Goal: Transaction & Acquisition: Obtain resource

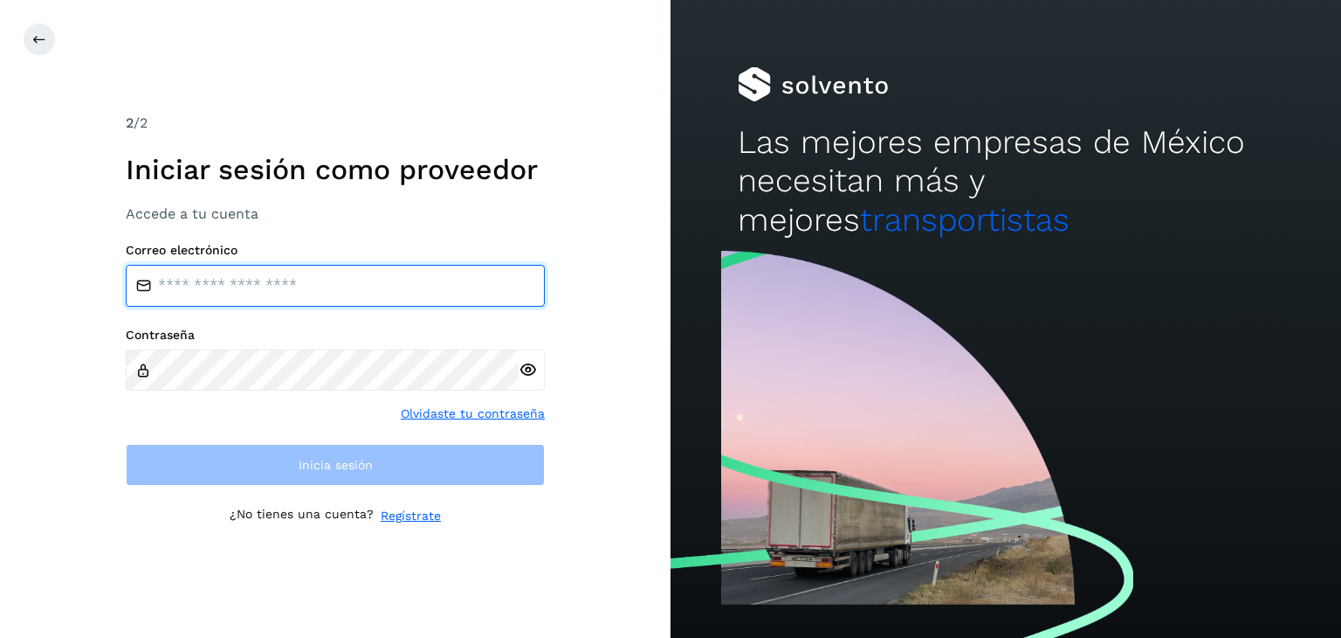
type input "**********"
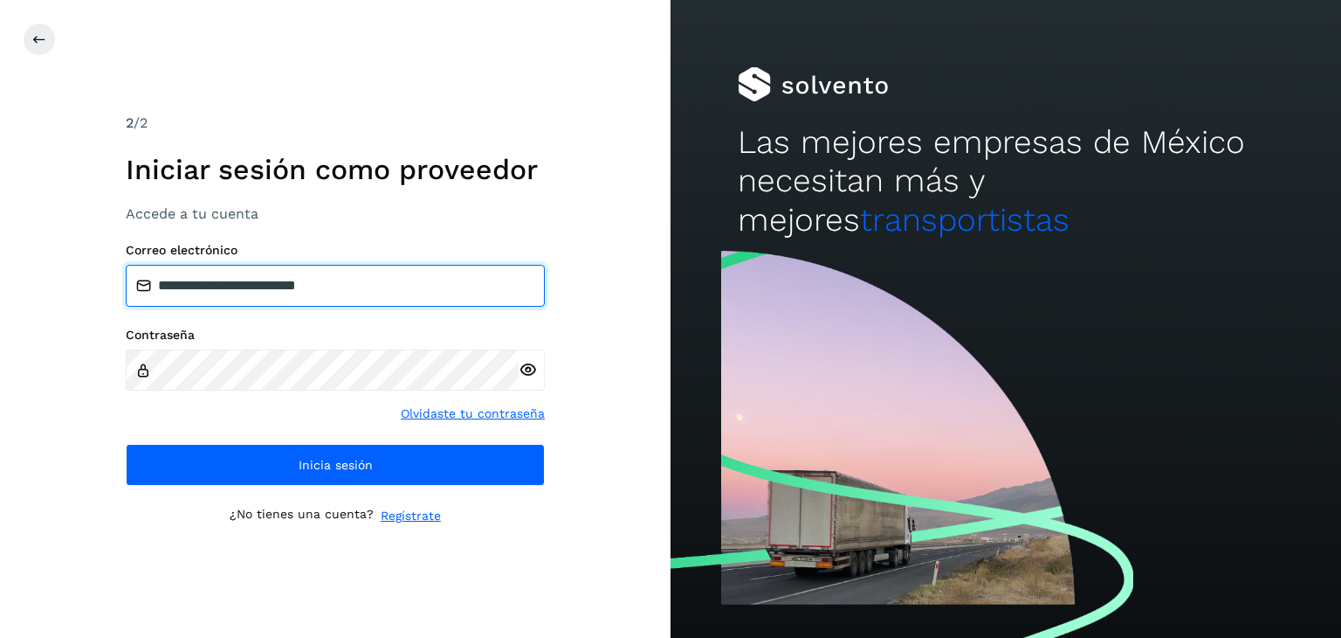
click at [397, 300] on input "**********" at bounding box center [335, 286] width 419 height 42
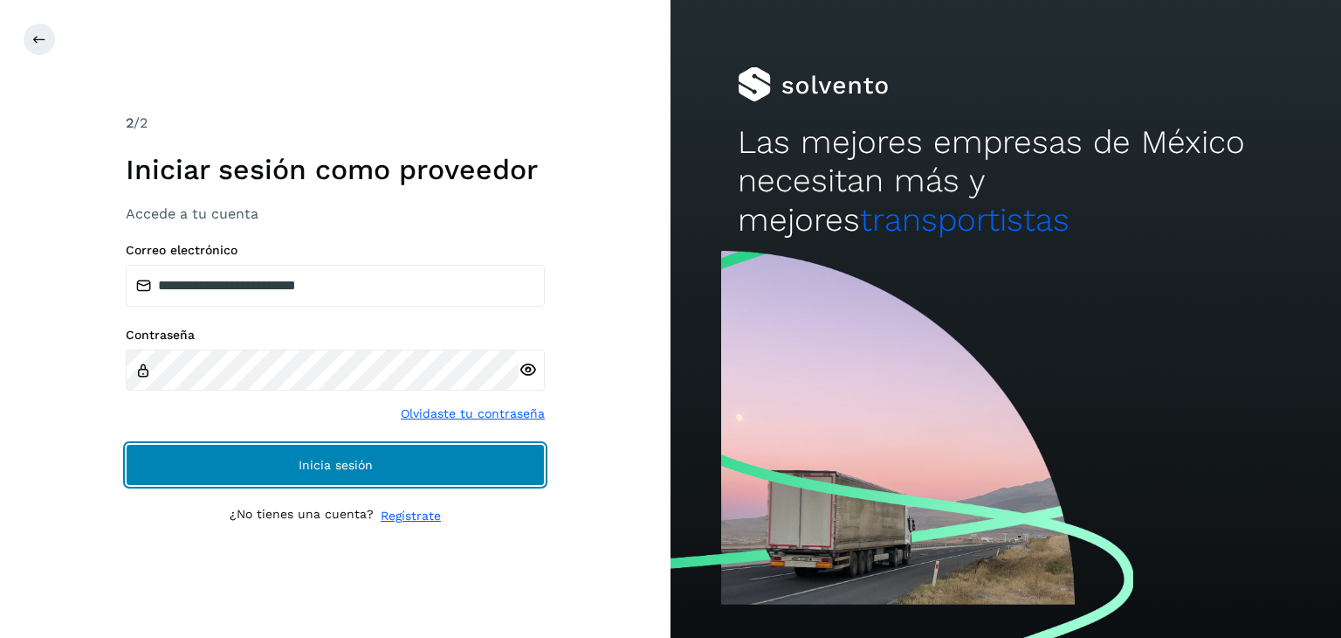
click at [339, 447] on button "Inicia sesión" at bounding box center [335, 465] width 419 height 42
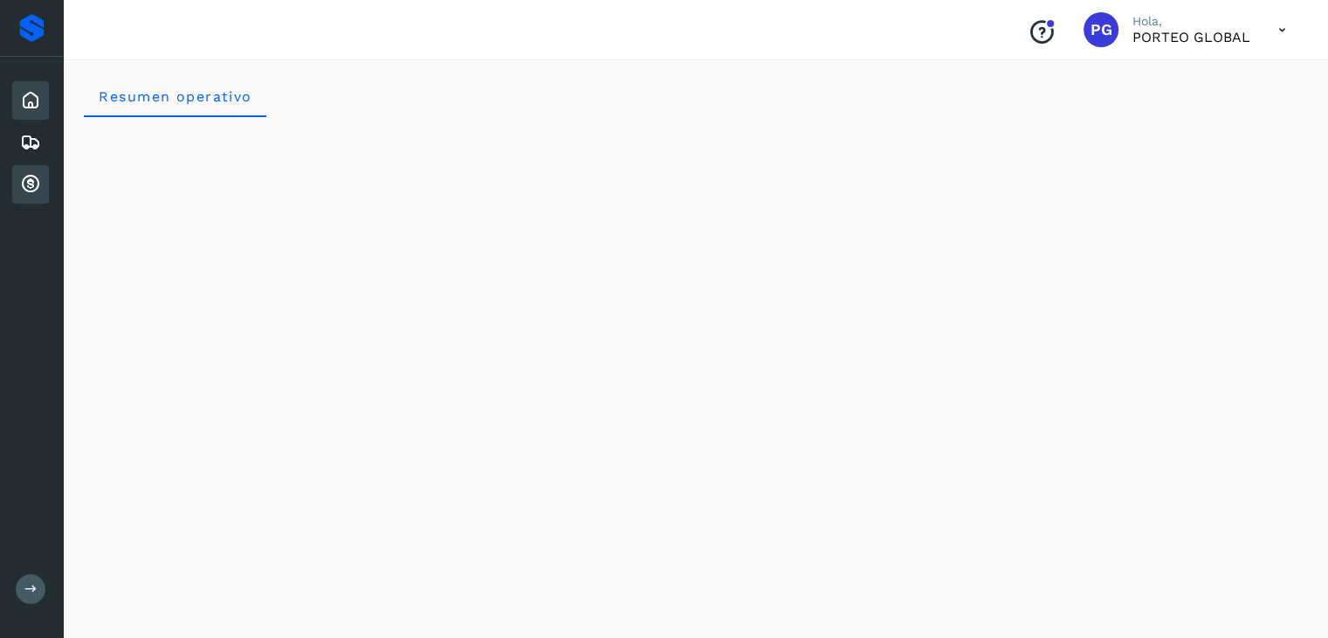
click at [24, 174] on icon at bounding box center [30, 184] width 21 height 21
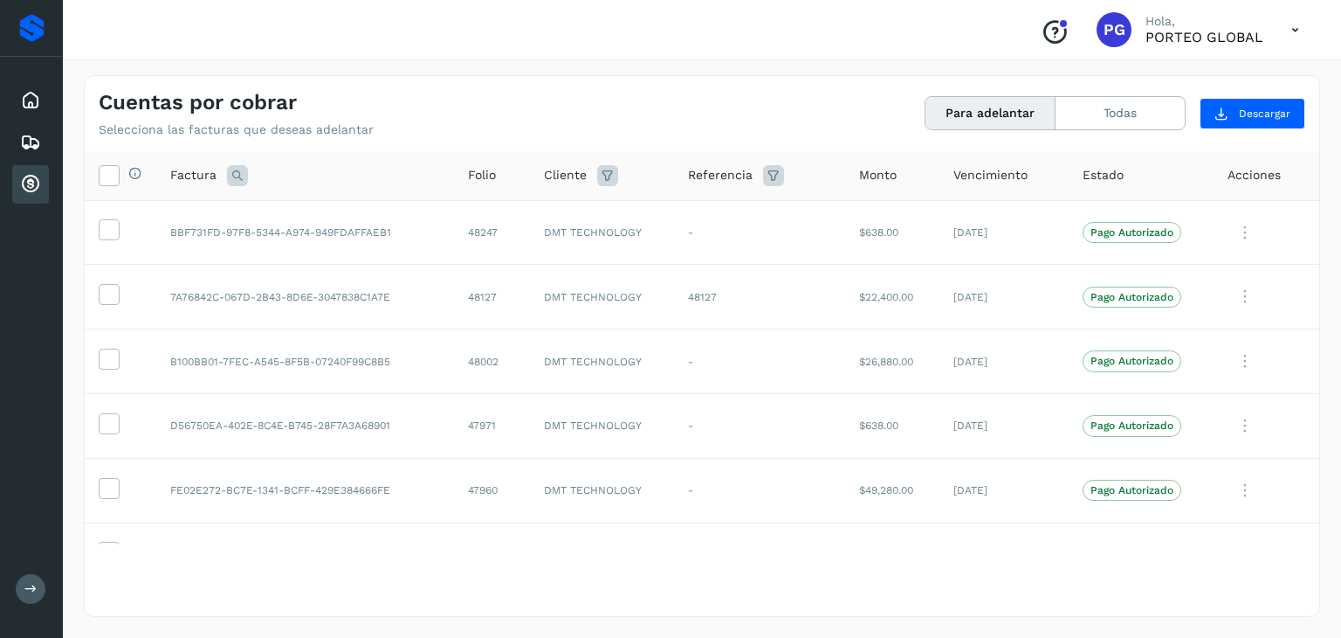
click at [235, 171] on icon at bounding box center [237, 175] width 21 height 21
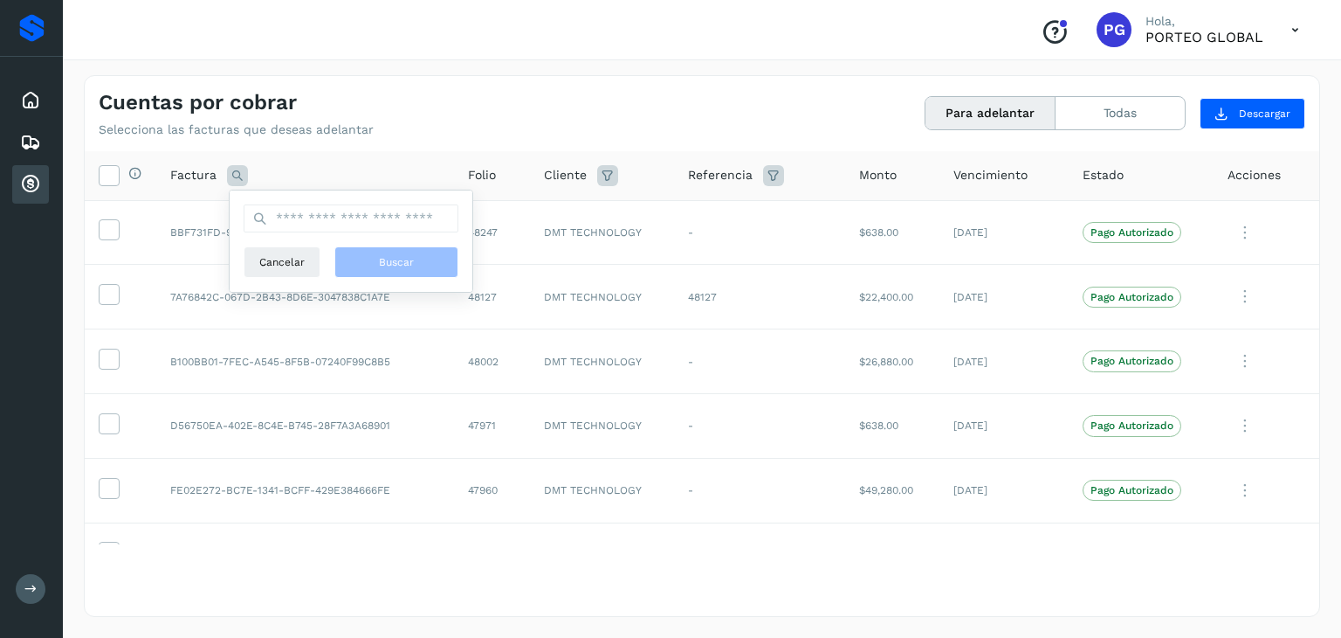
click at [235, 171] on icon at bounding box center [237, 175] width 21 height 21
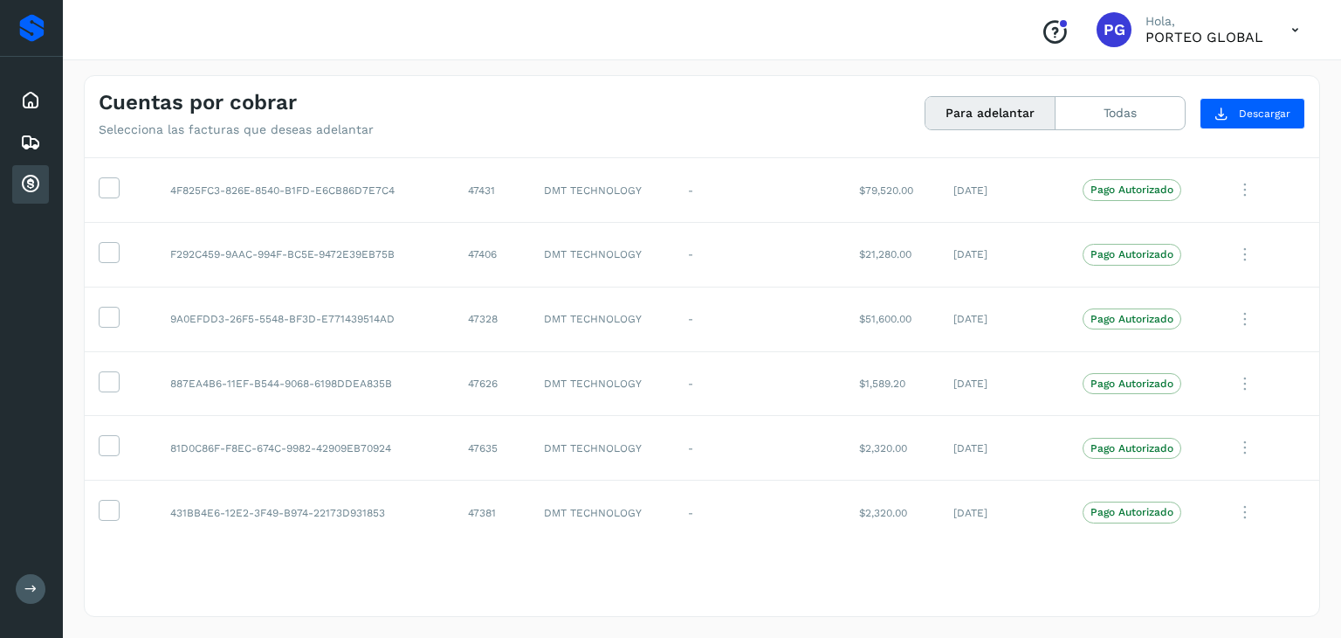
scroll to position [3385, 0]
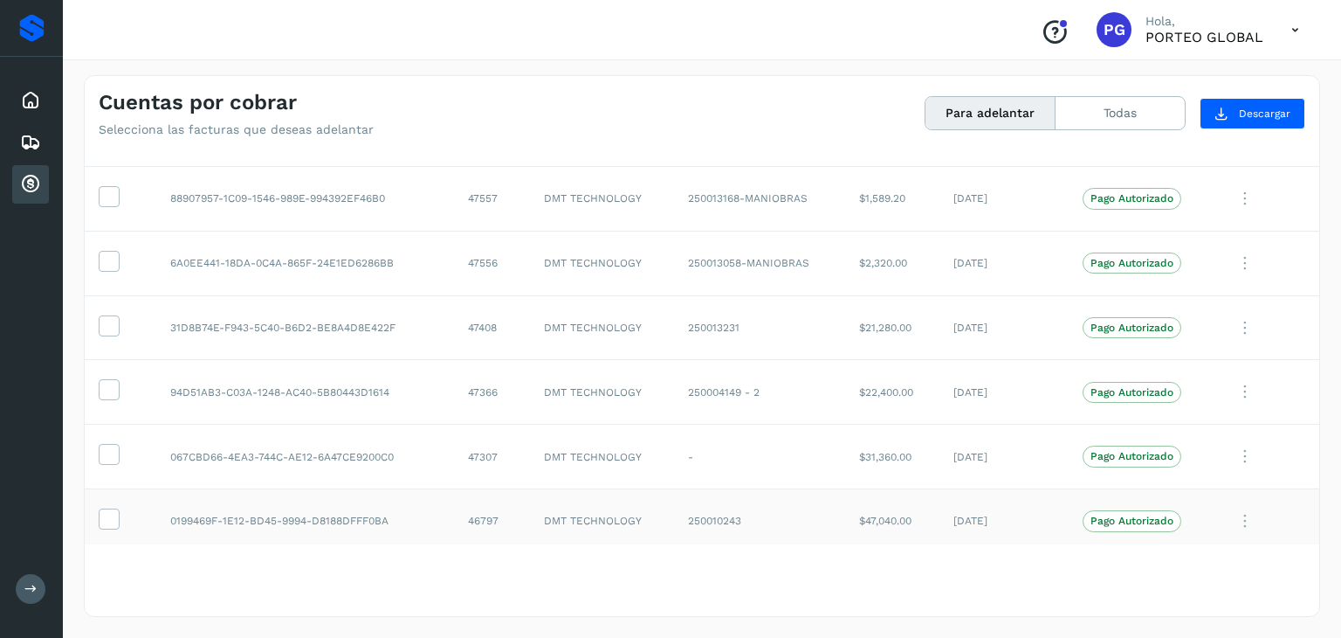
click at [854, 512] on td "$47,040.00" at bounding box center [892, 521] width 94 height 65
copy td "$47,040.00"
click at [865, 438] on td "$31,360.00" at bounding box center [892, 456] width 94 height 65
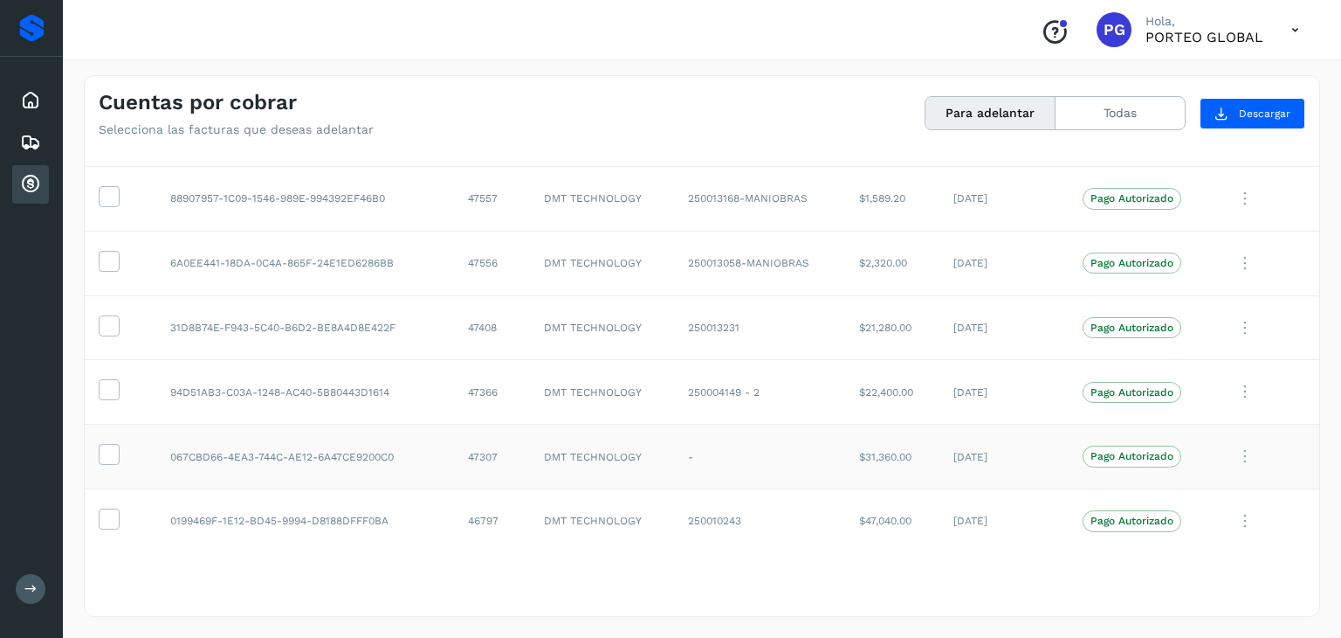
click at [865, 438] on td "$31,360.00" at bounding box center [892, 456] width 94 height 65
click at [865, 439] on td "$31,360.00" at bounding box center [892, 456] width 94 height 65
copy td "$31,360.00"
click at [863, 252] on td "$2,320.00" at bounding box center [892, 263] width 94 height 65
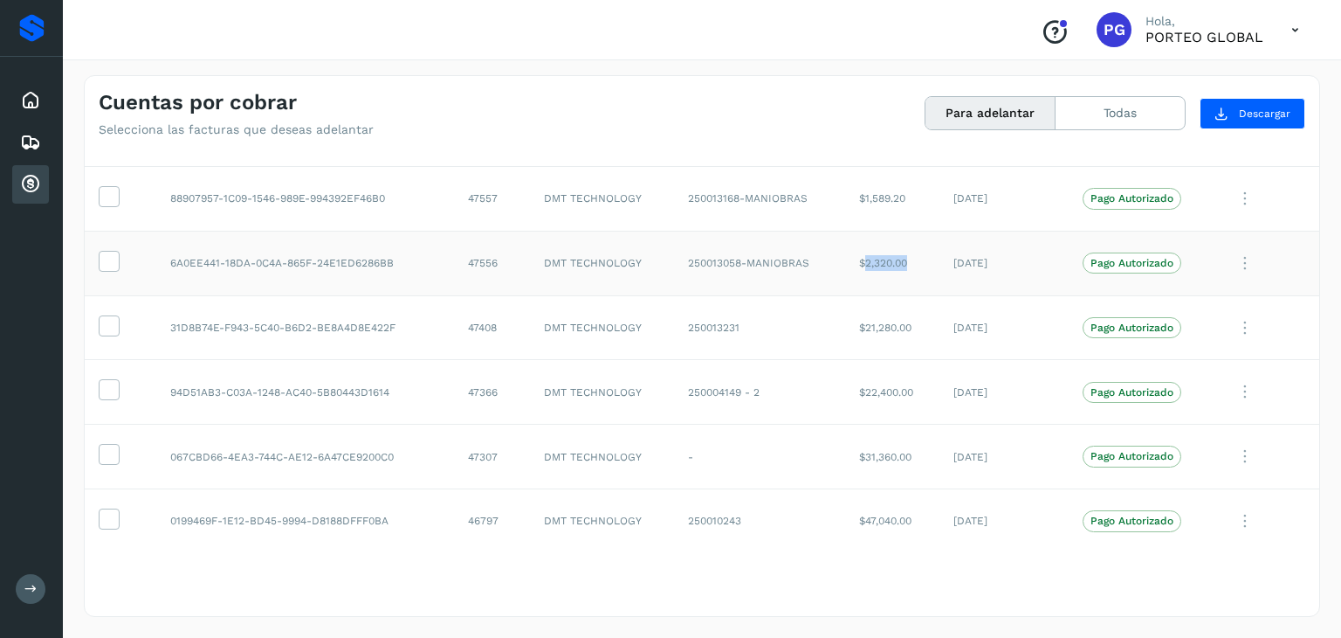
click at [863, 252] on td "$2,320.00" at bounding box center [892, 263] width 94 height 65
copy td "$2,320.00"
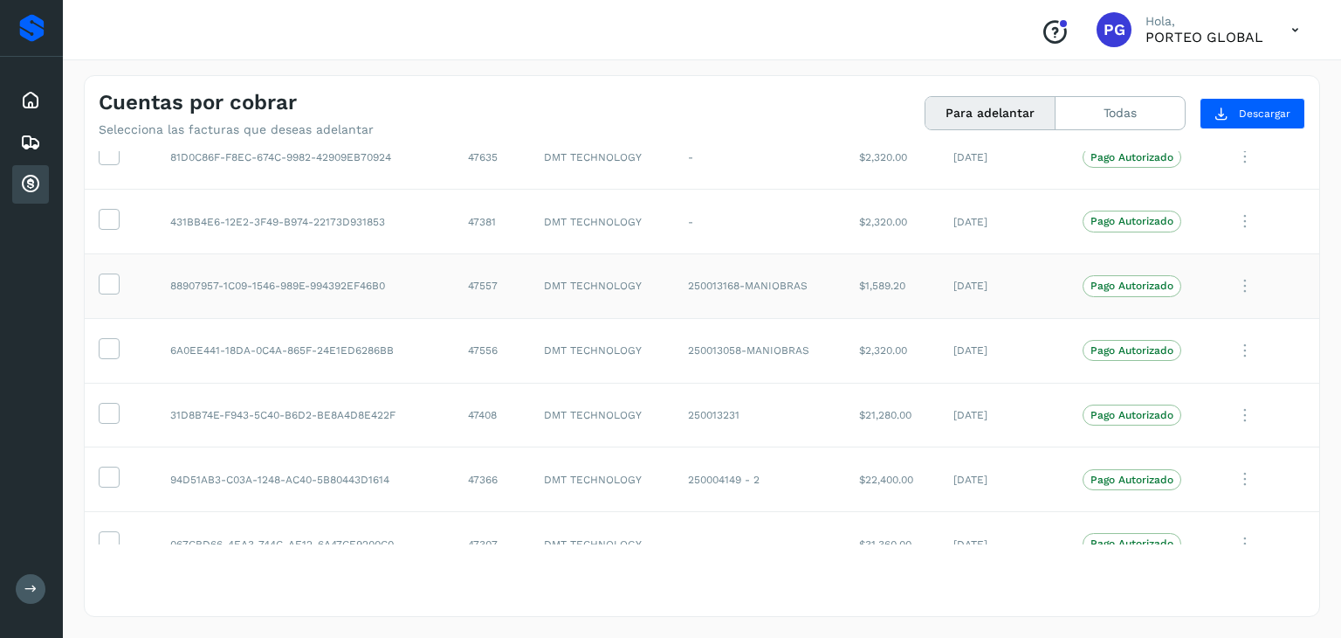
click at [864, 273] on td "$1,589.20" at bounding box center [892, 286] width 94 height 65
copy td "$1,589.20"
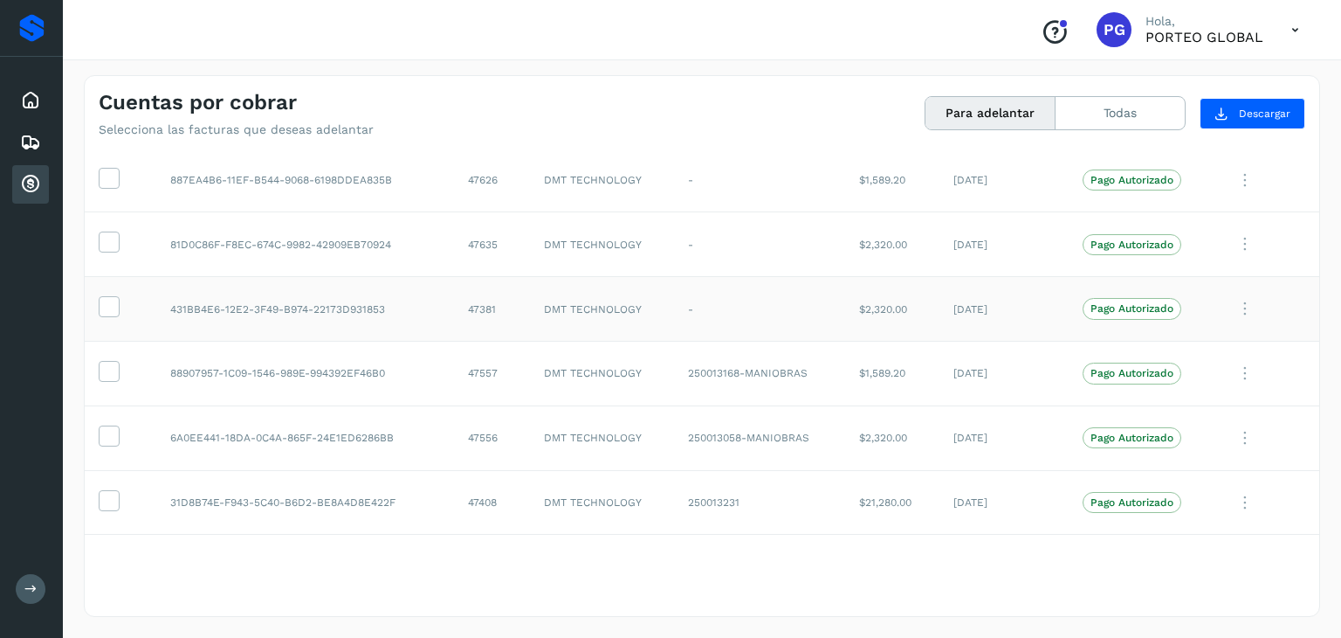
click at [858, 306] on td "$2,320.00" at bounding box center [892, 309] width 94 height 65
copy td "2,320.00"
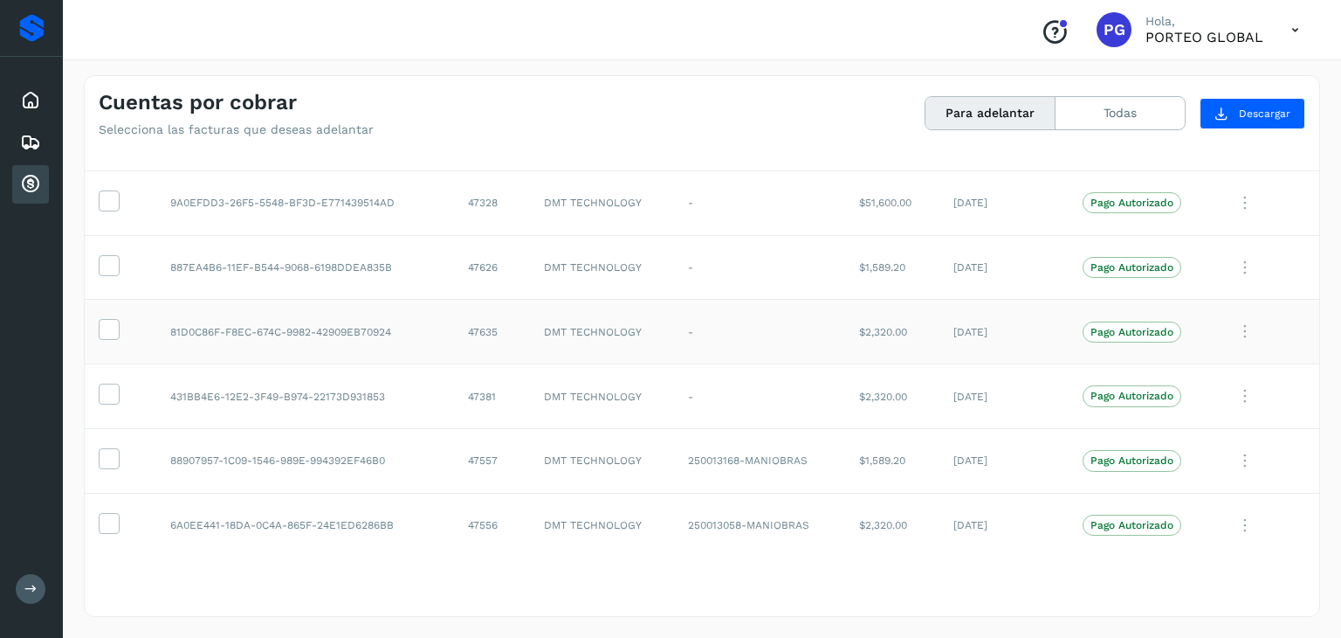
click at [850, 323] on td "$2,320.00" at bounding box center [892, 332] width 94 height 65
copy td "$2,320.00"
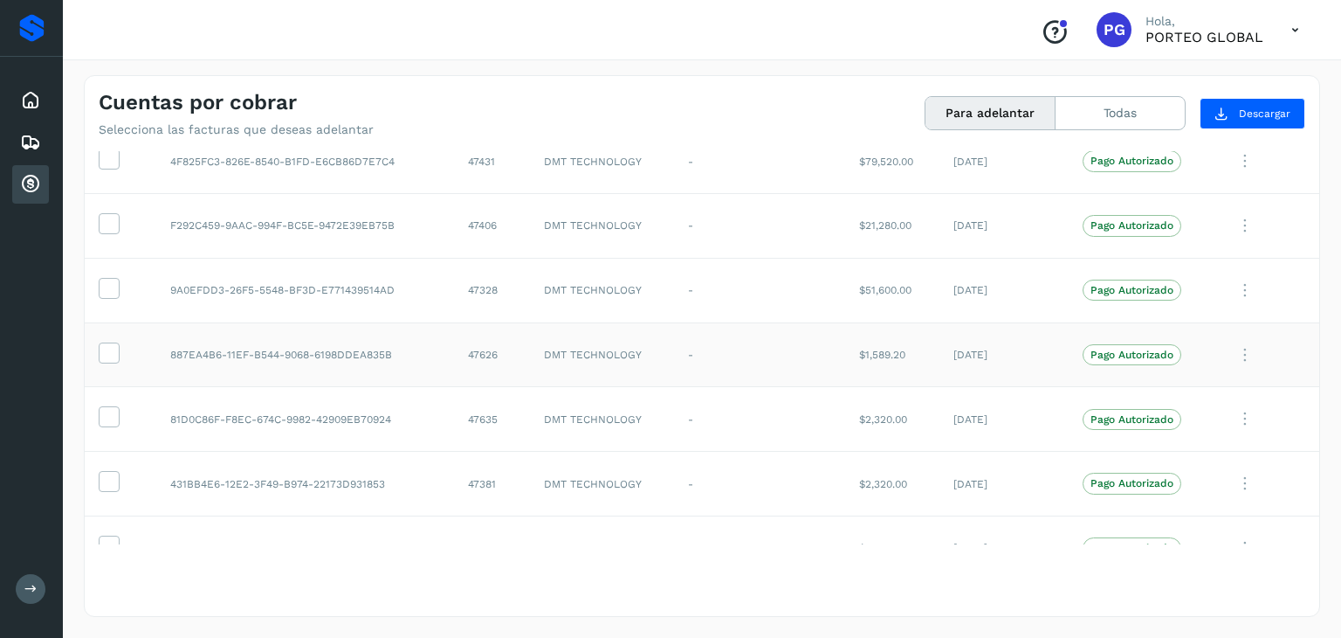
click at [864, 343] on td "$1,589.20" at bounding box center [892, 354] width 94 height 65
copy td "$1,589.20"
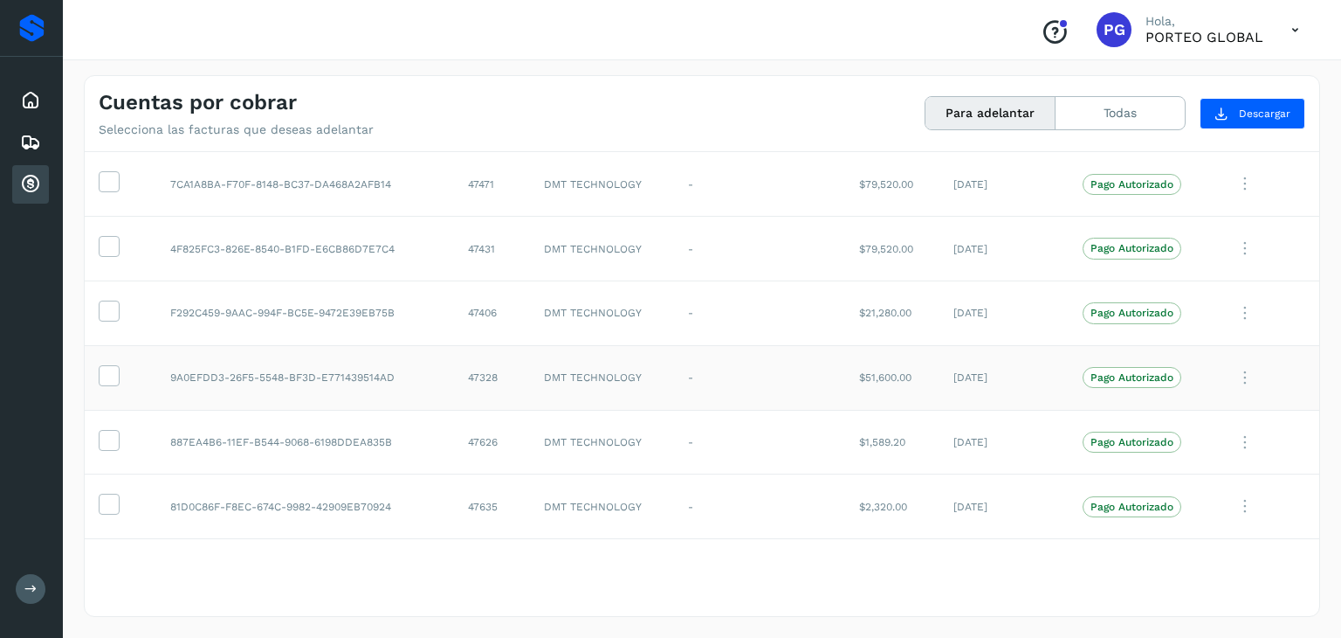
click at [875, 367] on td "$51,600.00" at bounding box center [892, 377] width 94 height 65
copy td "$51,600.00"
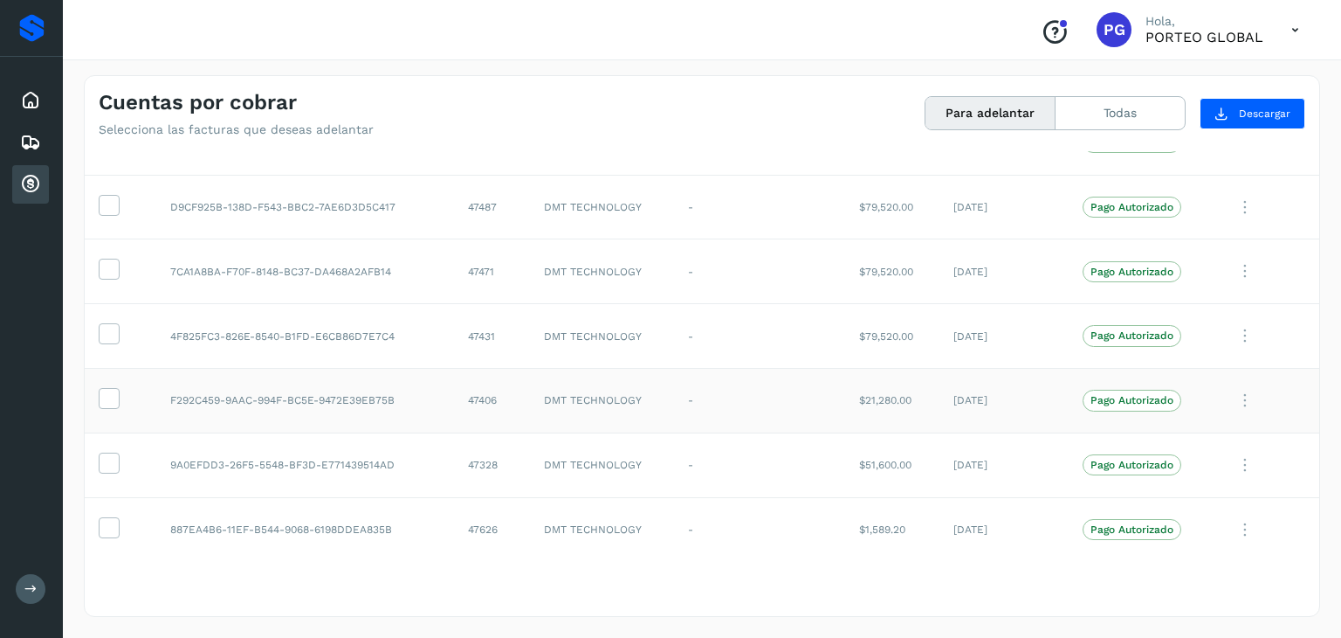
click at [855, 392] on td "$21,280.00" at bounding box center [892, 401] width 94 height 65
copy td "$21,280.00"
click at [881, 329] on td "$79,520.00" at bounding box center [892, 336] width 94 height 65
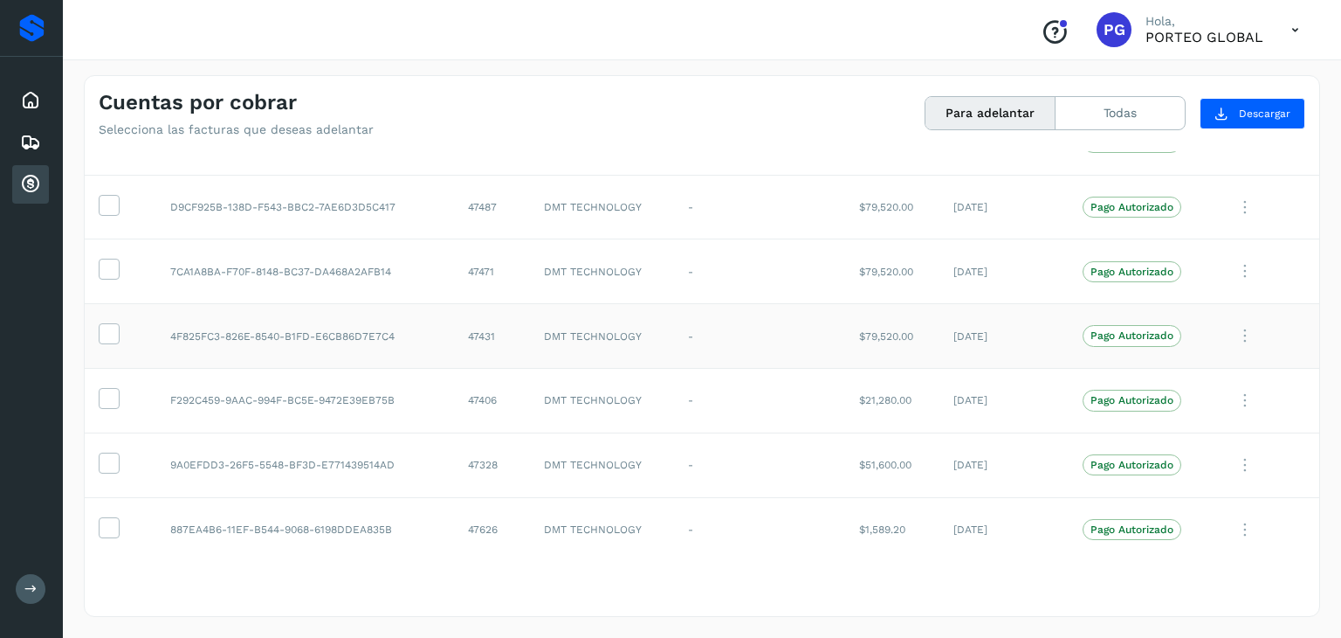
click at [881, 329] on td "$79,520.00" at bounding box center [892, 336] width 94 height 65
copy td "$79,520.00"
click at [855, 260] on td "$79,520.00" at bounding box center [892, 271] width 94 height 65
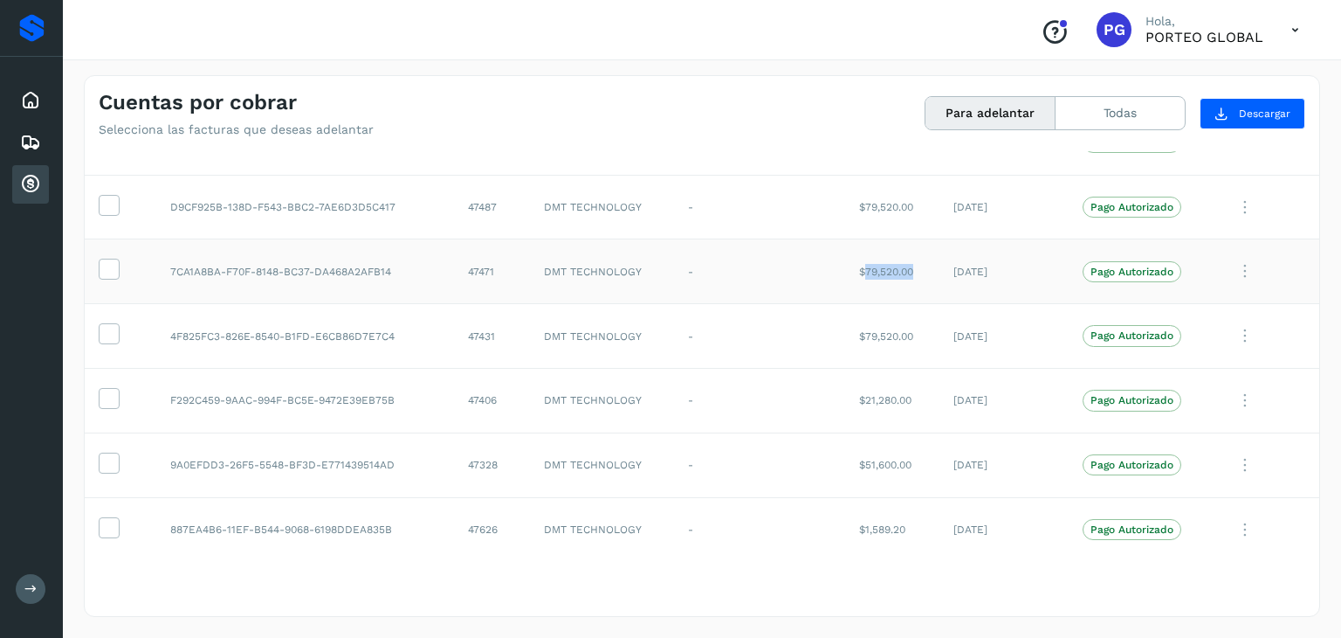
click at [855, 260] on td "$79,520.00" at bounding box center [892, 271] width 94 height 65
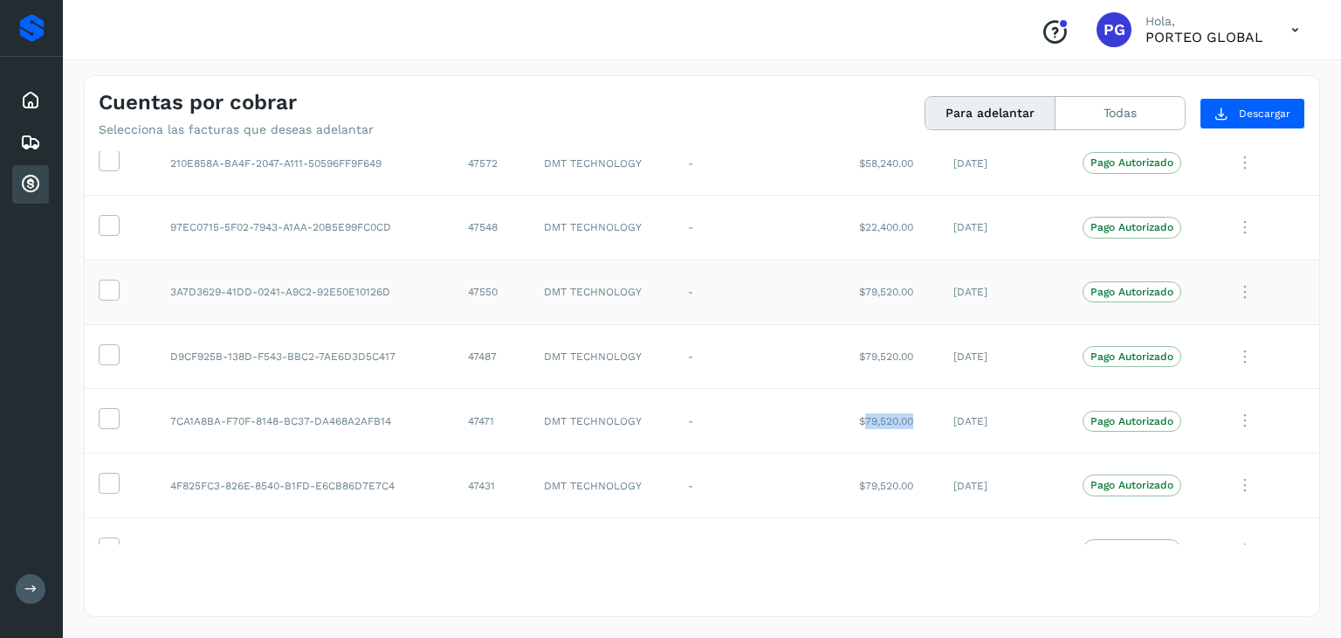
scroll to position [2686, 0]
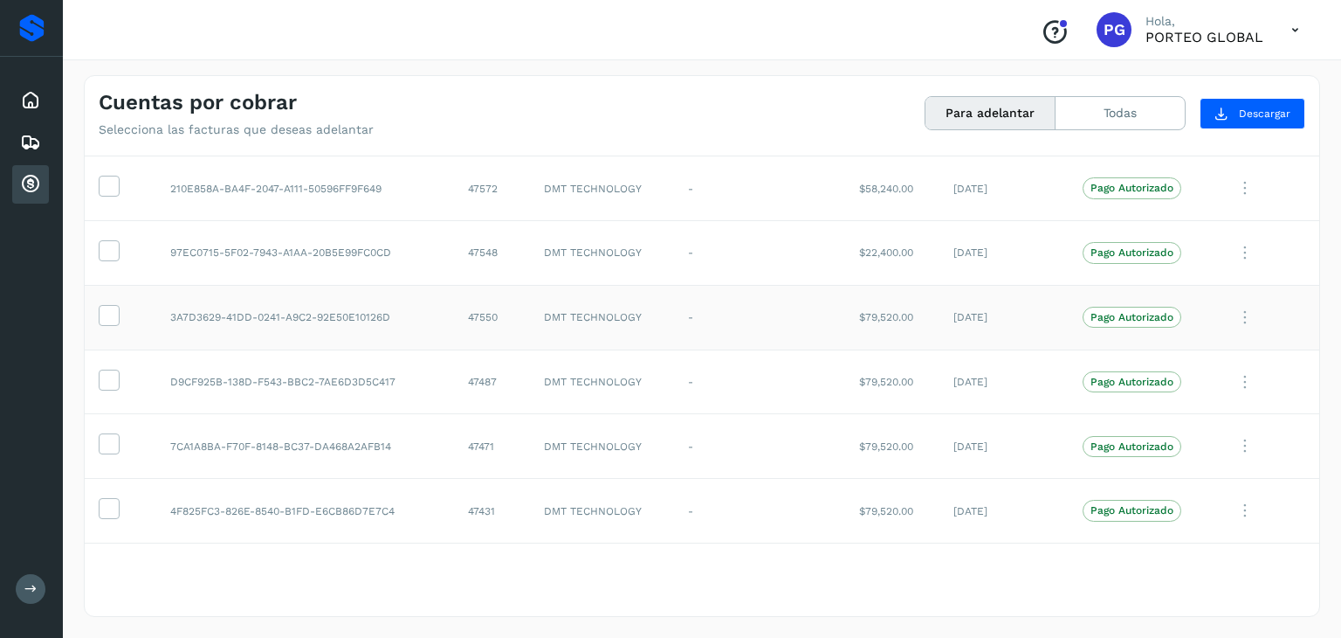
click at [865, 305] on td "$79,520.00" at bounding box center [892, 317] width 94 height 65
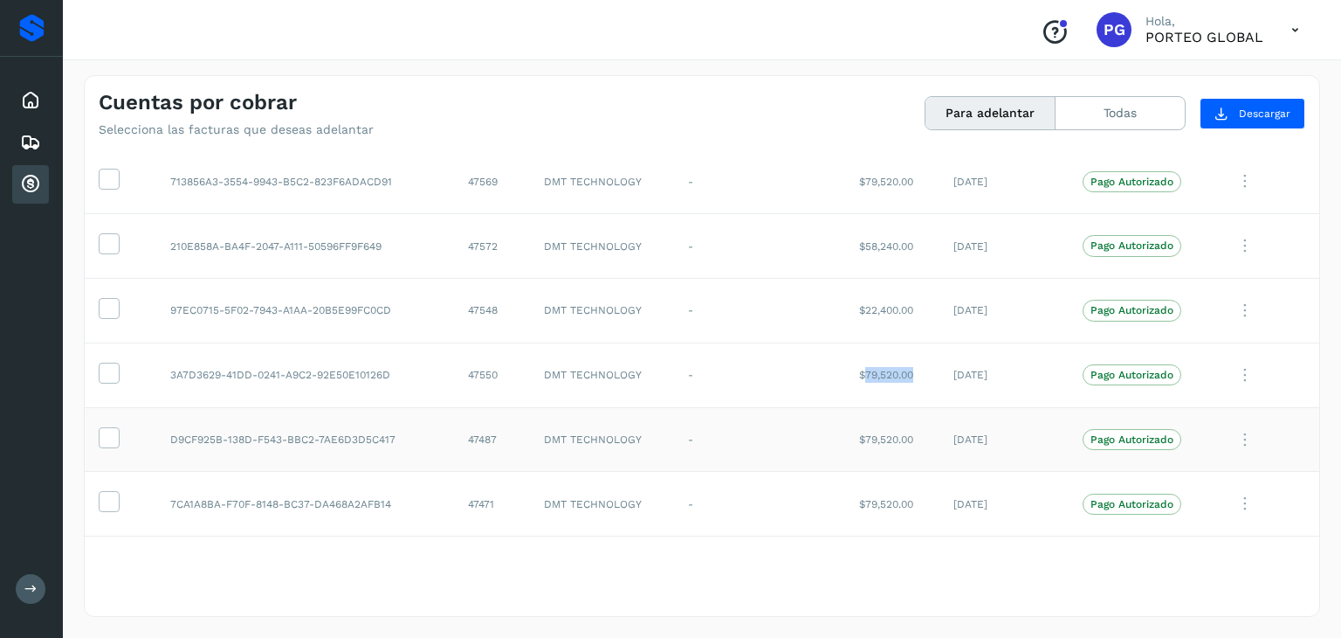
scroll to position [2599, 0]
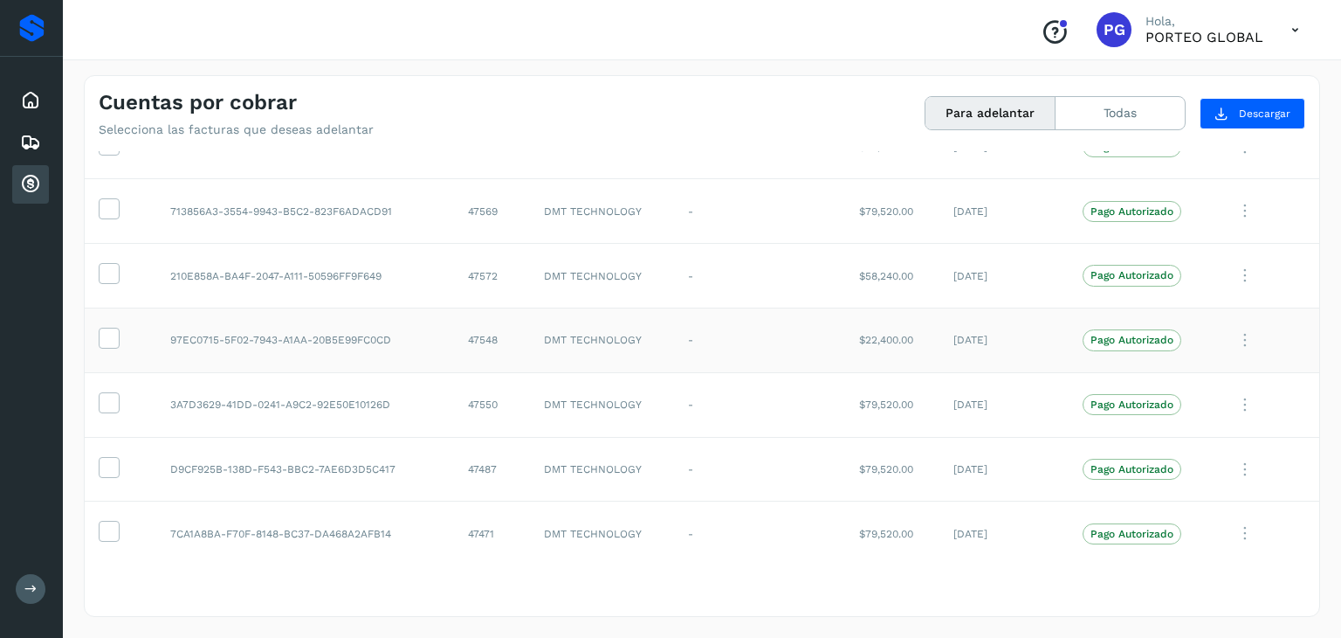
click at [860, 332] on td "$22,400.00" at bounding box center [892, 340] width 94 height 65
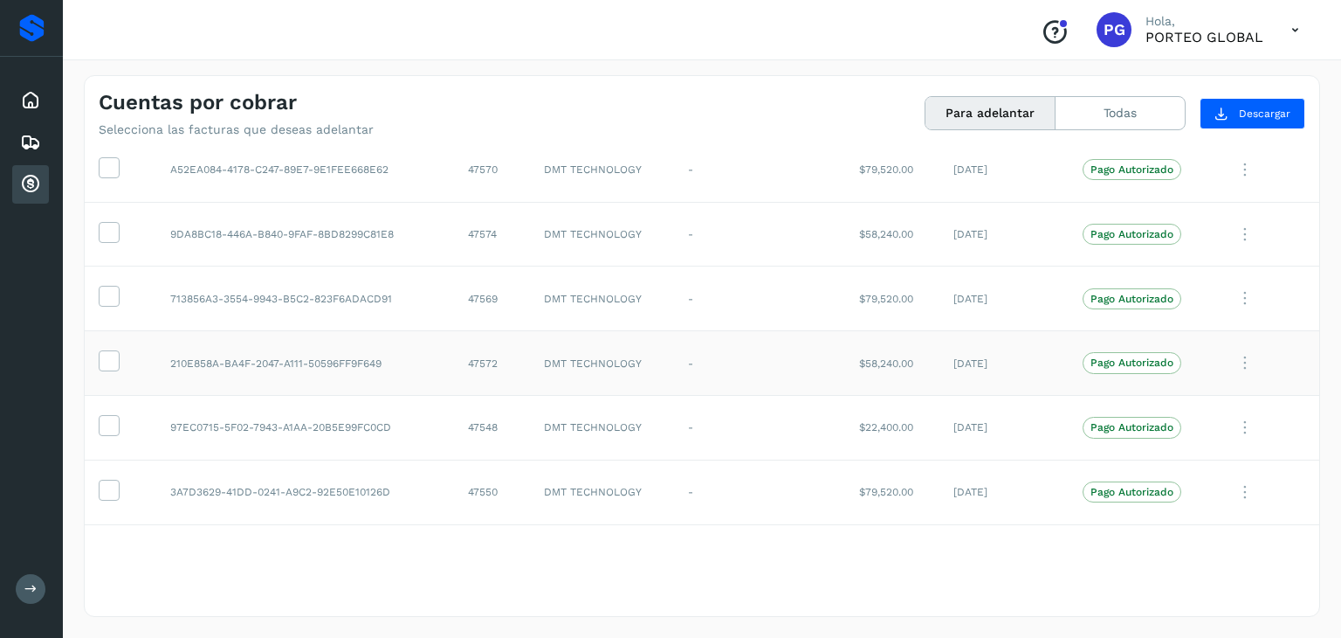
click at [873, 361] on td "$58,240.00" at bounding box center [892, 363] width 94 height 65
click at [852, 228] on td "$58,240.00" at bounding box center [892, 234] width 94 height 65
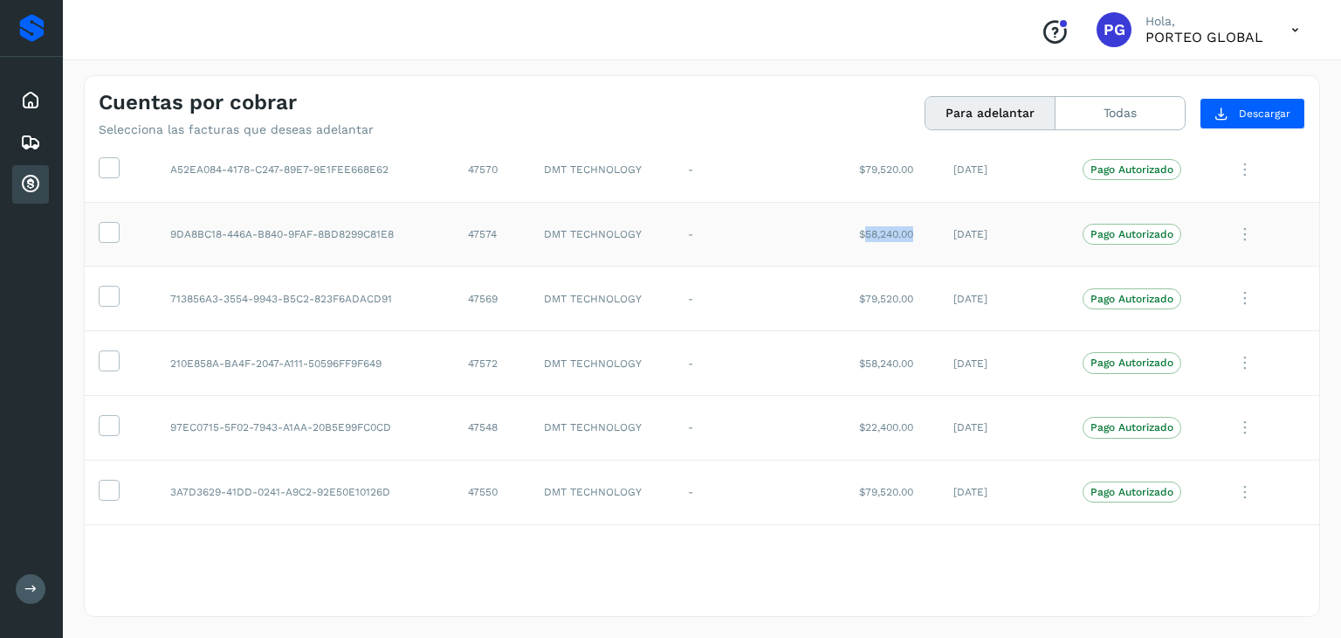
click at [852, 228] on td "$58,240.00" at bounding box center [892, 234] width 94 height 65
click at [892, 355] on td "$58,240.00" at bounding box center [892, 363] width 94 height 65
click at [852, 418] on td "$22,400.00" at bounding box center [892, 428] width 94 height 65
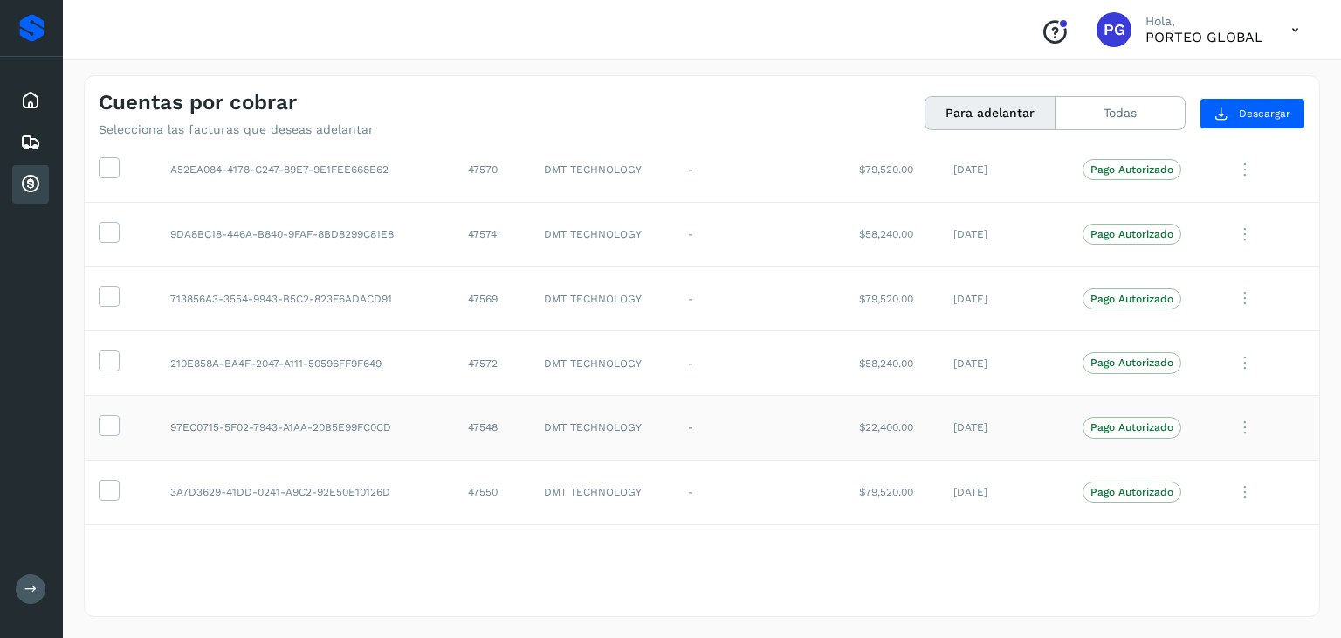
click at [872, 418] on td "$22,400.00" at bounding box center [892, 428] width 94 height 65
click at [877, 221] on td "$58,240.00" at bounding box center [892, 234] width 94 height 65
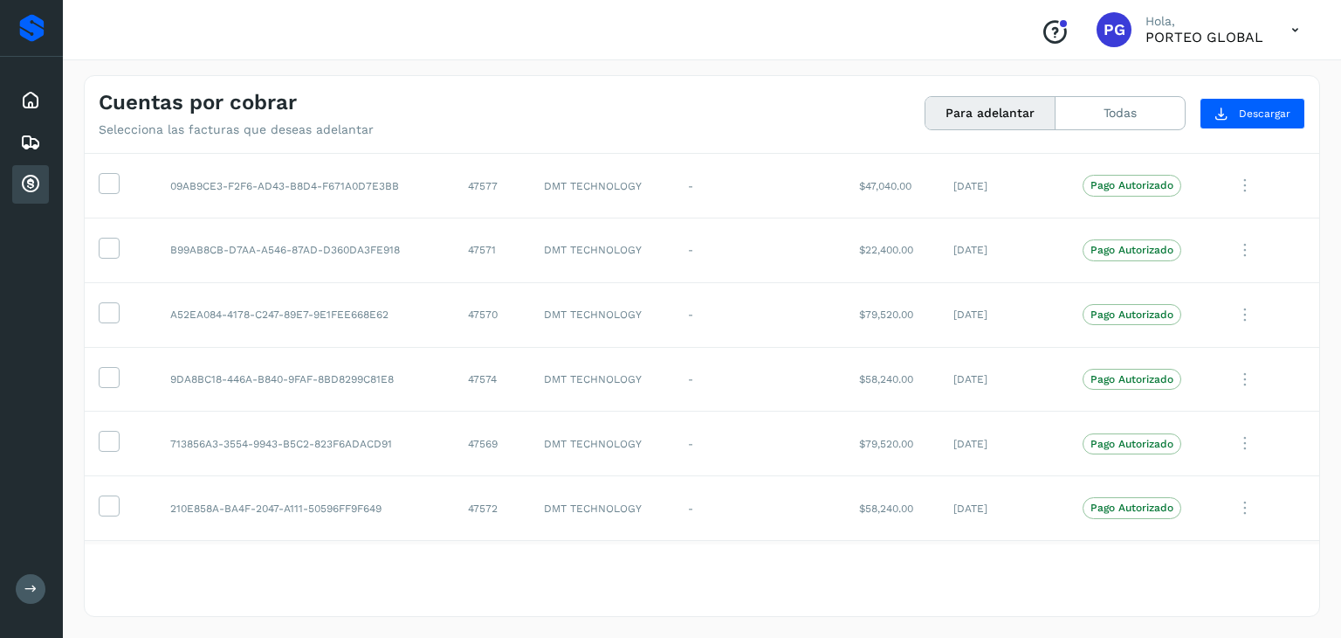
scroll to position [2337, 0]
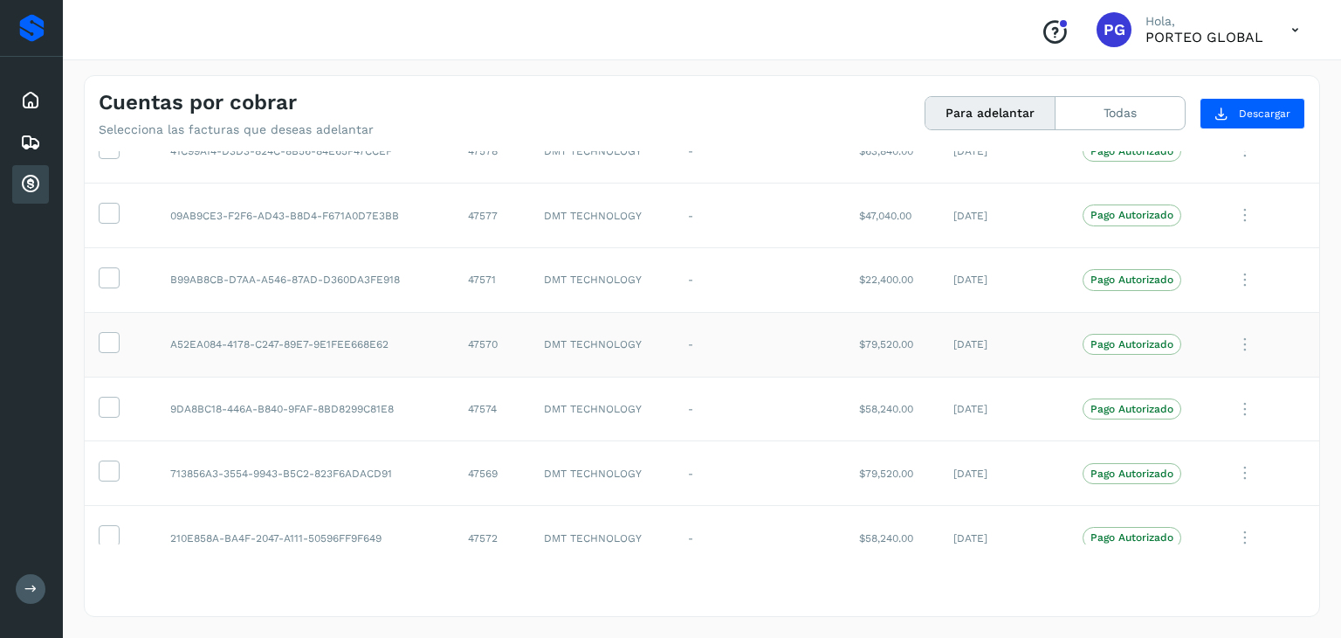
click at [870, 330] on td "$79,520.00" at bounding box center [892, 344] width 94 height 65
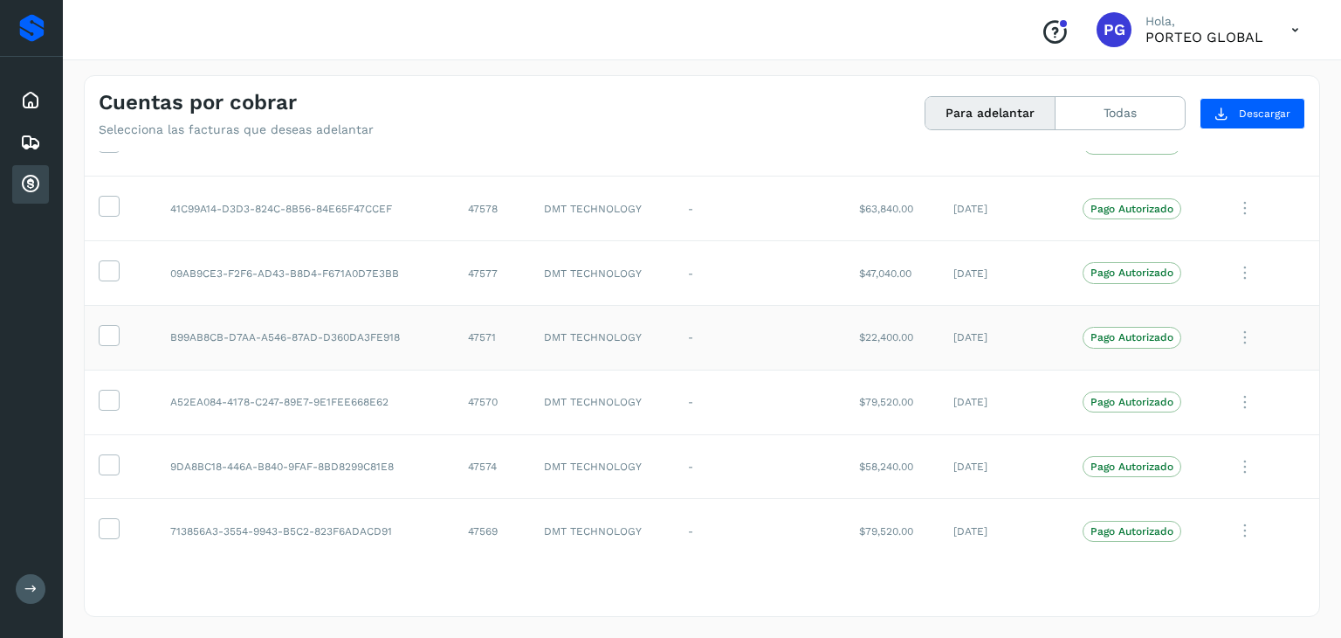
scroll to position [2250, 0]
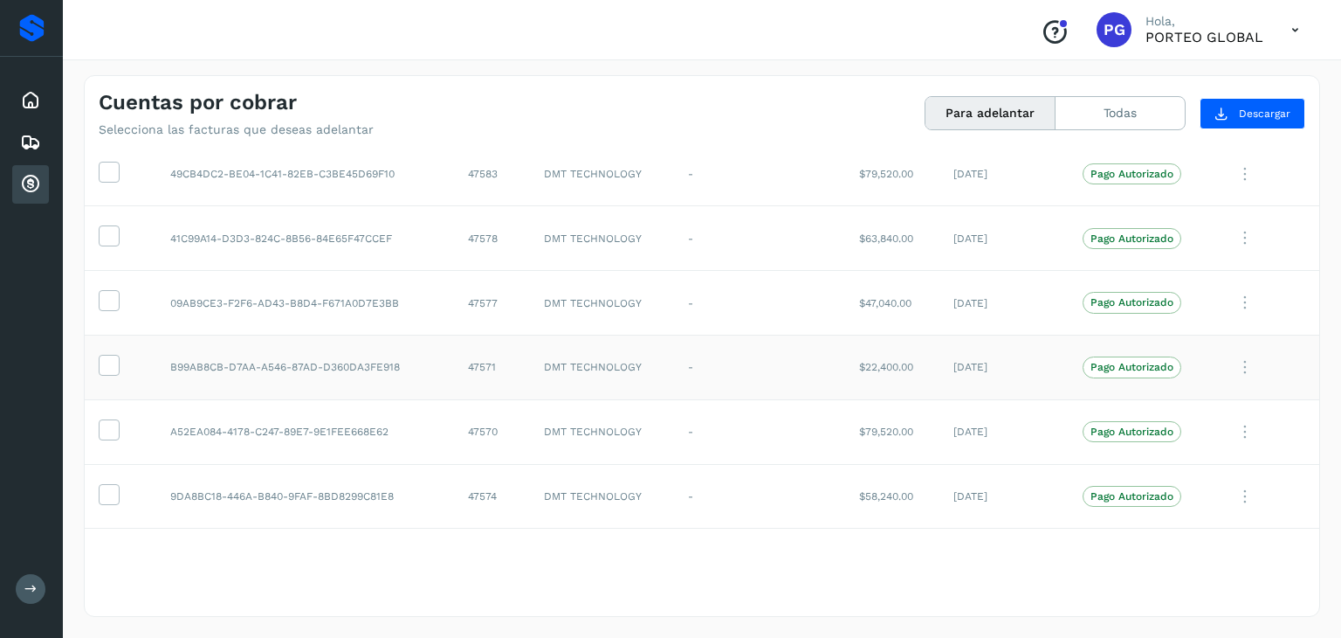
click at [880, 361] on td "$22,400.00" at bounding box center [892, 367] width 94 height 65
click at [872, 292] on td "$47,040.00" at bounding box center [892, 303] width 94 height 65
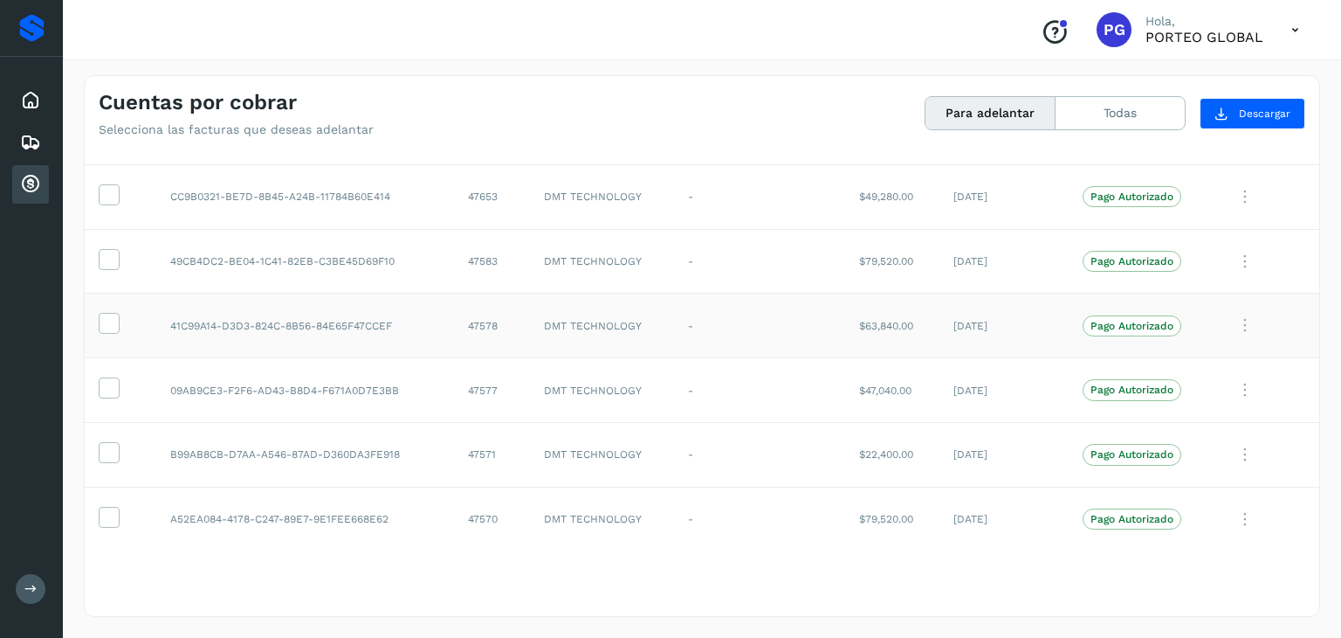
click at [865, 316] on td "$63,840.00" at bounding box center [892, 325] width 94 height 65
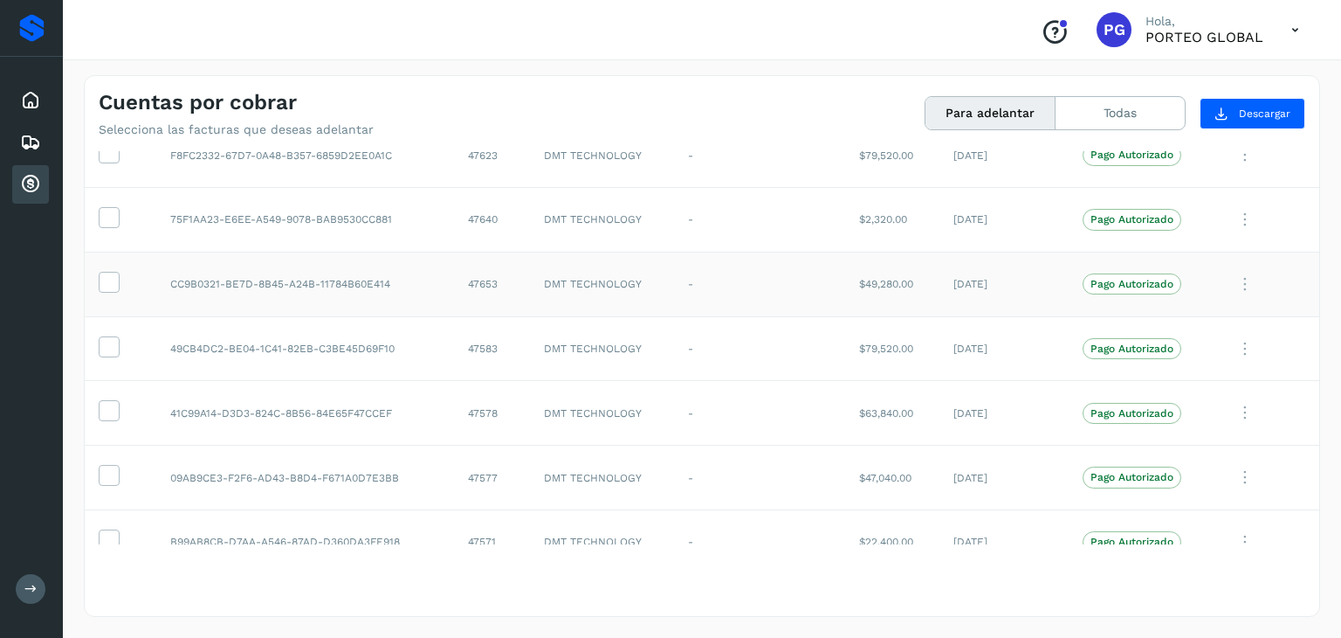
click at [858, 283] on td "$49,280.00" at bounding box center [892, 284] width 94 height 65
click at [865, 214] on td "$2,320.00" at bounding box center [892, 220] width 94 height 65
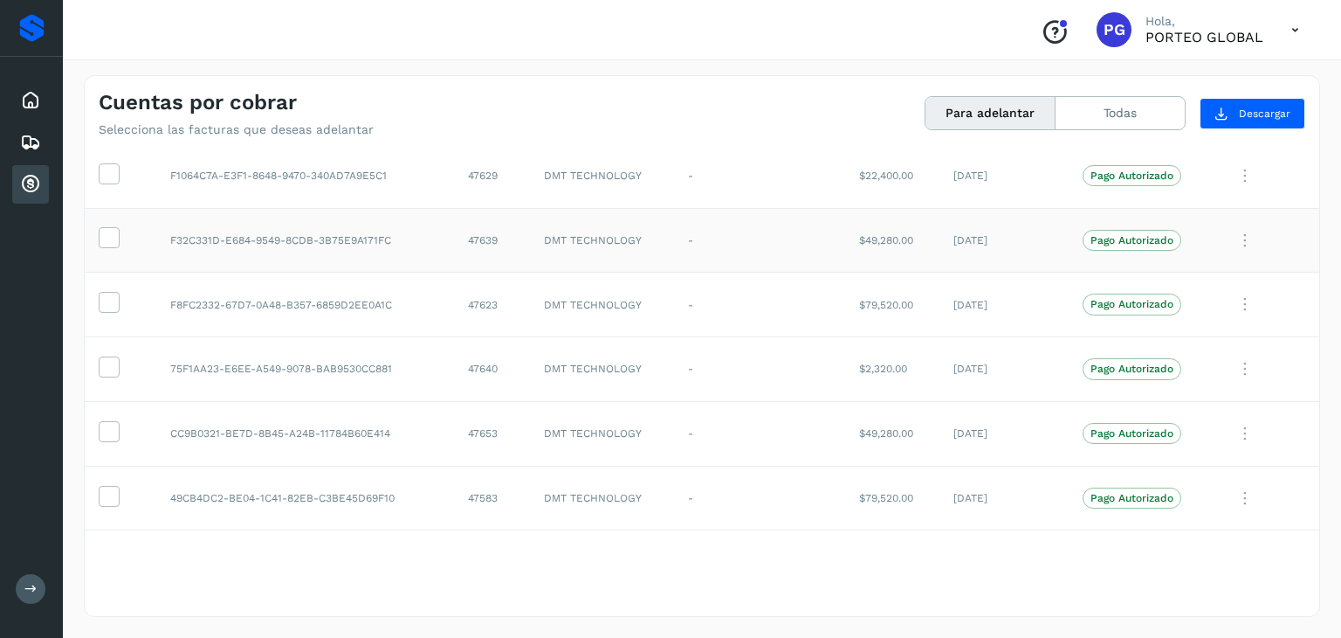
scroll to position [1900, 0]
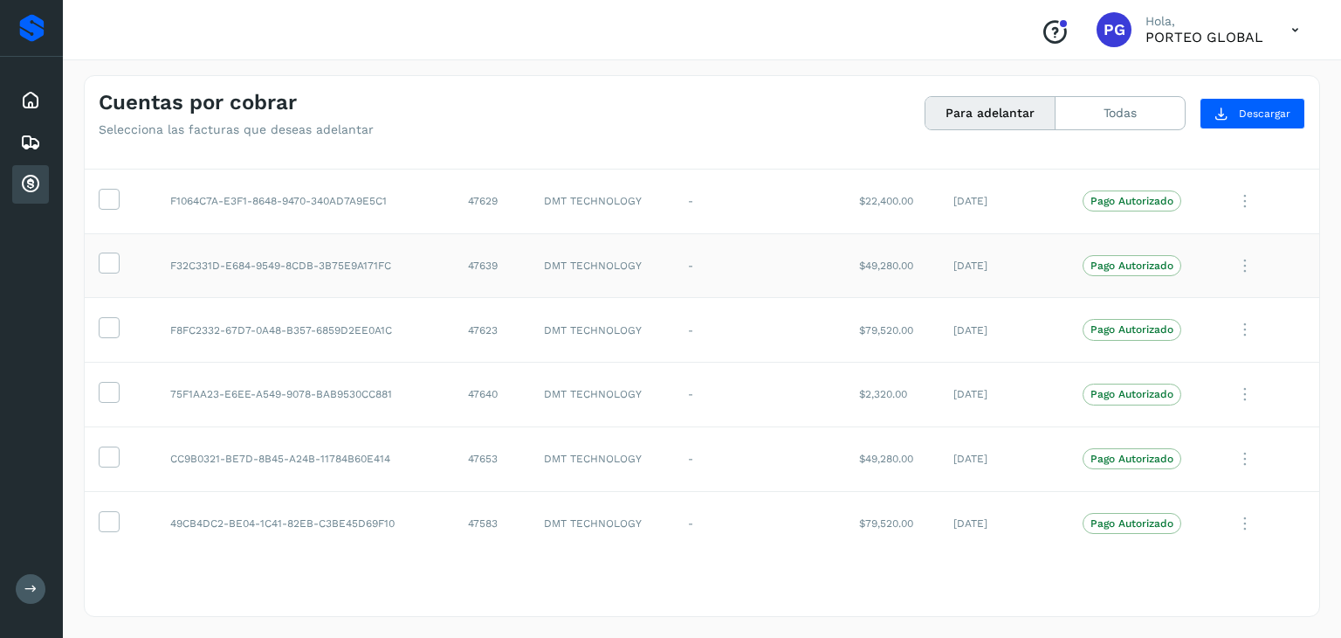
click at [866, 259] on td "$49,280.00" at bounding box center [892, 265] width 94 height 65
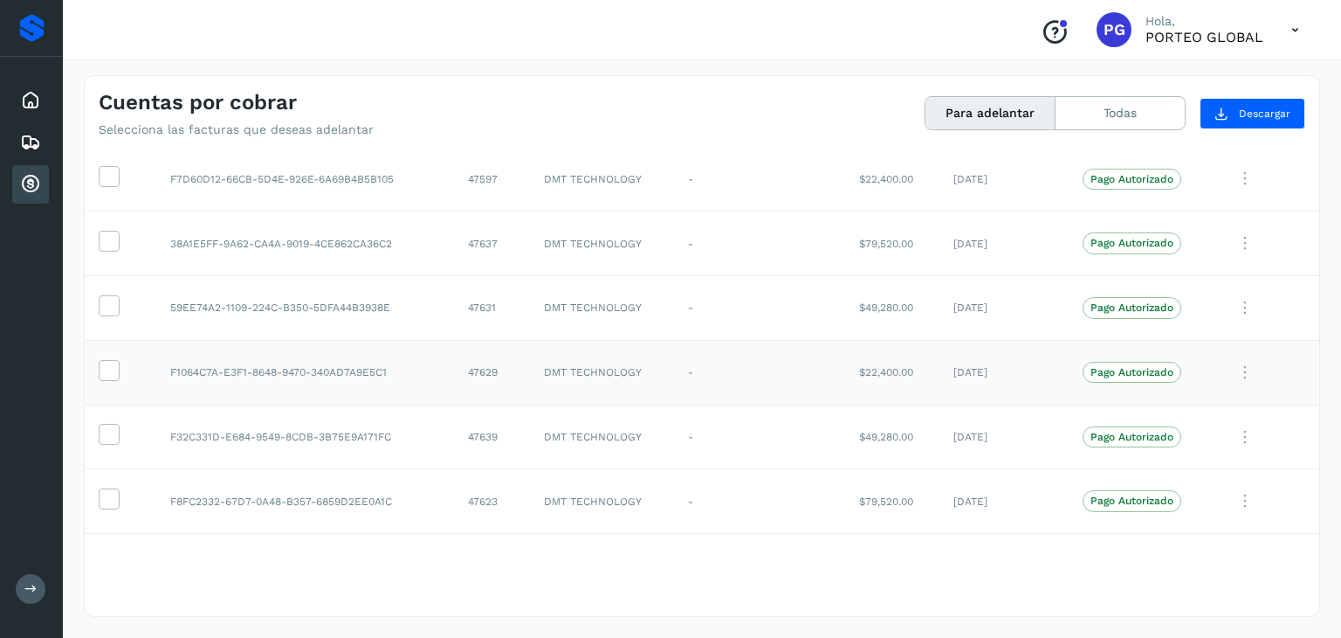
scroll to position [1726, 0]
click at [879, 366] on td "$22,400.00" at bounding box center [892, 375] width 94 height 65
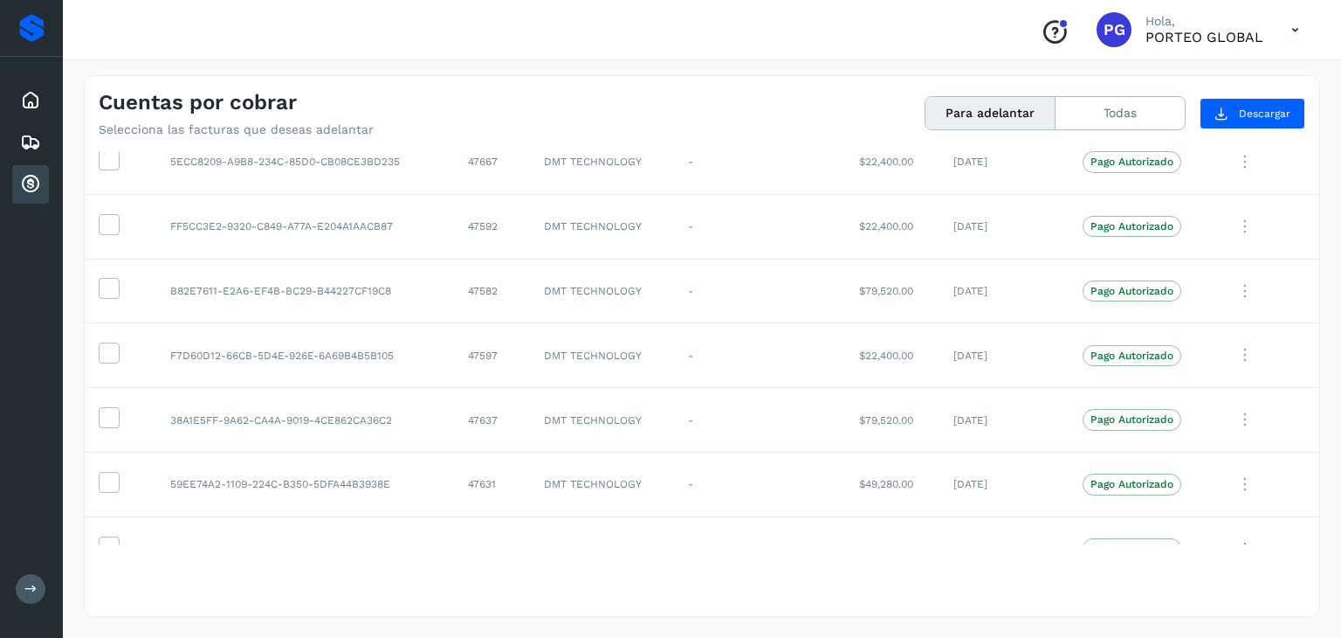
scroll to position [1551, 0]
click at [870, 479] on td "$49,280.00" at bounding box center [892, 485] width 94 height 65
click at [863, 410] on td "$79,520.00" at bounding box center [892, 421] width 94 height 65
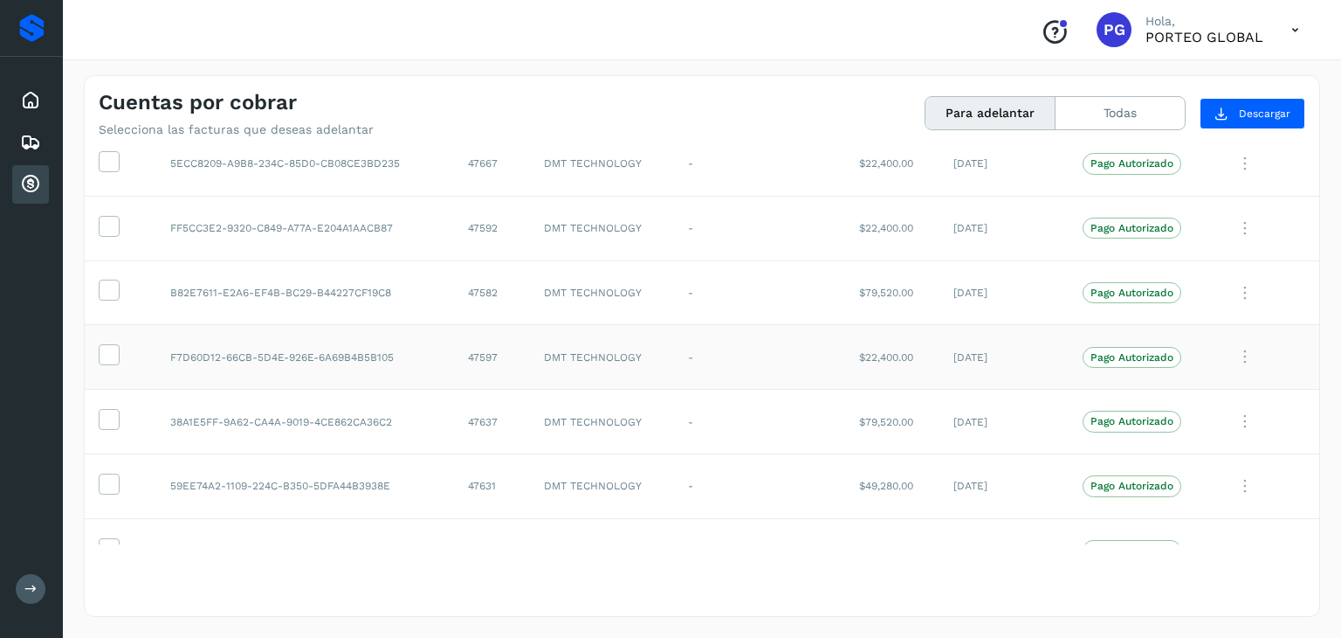
click at [876, 353] on td "$22,400.00" at bounding box center [892, 357] width 94 height 65
click at [865, 287] on td "$79,520.00" at bounding box center [892, 292] width 94 height 65
click at [868, 223] on td "$22,400.00" at bounding box center [892, 228] width 94 height 65
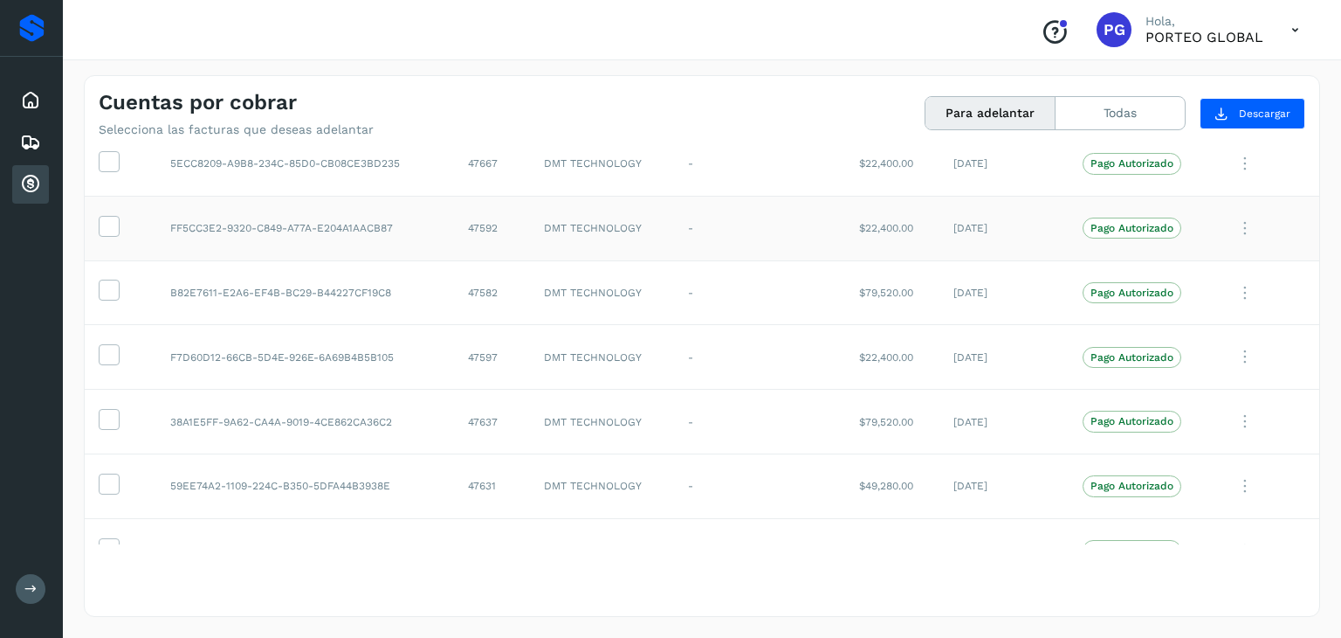
click at [868, 223] on td "$22,400.00" at bounding box center [892, 228] width 94 height 65
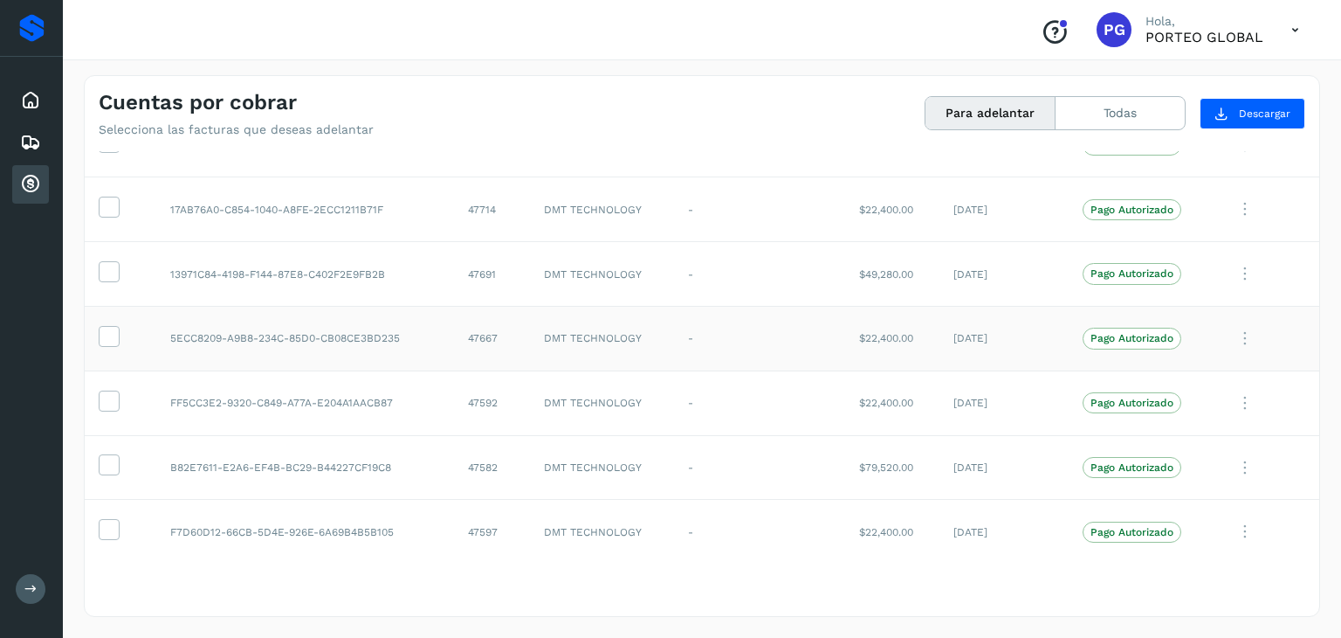
scroll to position [1376, 0]
click at [879, 336] on td "$22,400.00" at bounding box center [892, 338] width 94 height 65
click at [878, 336] on td "$22,400.00" at bounding box center [892, 338] width 94 height 65
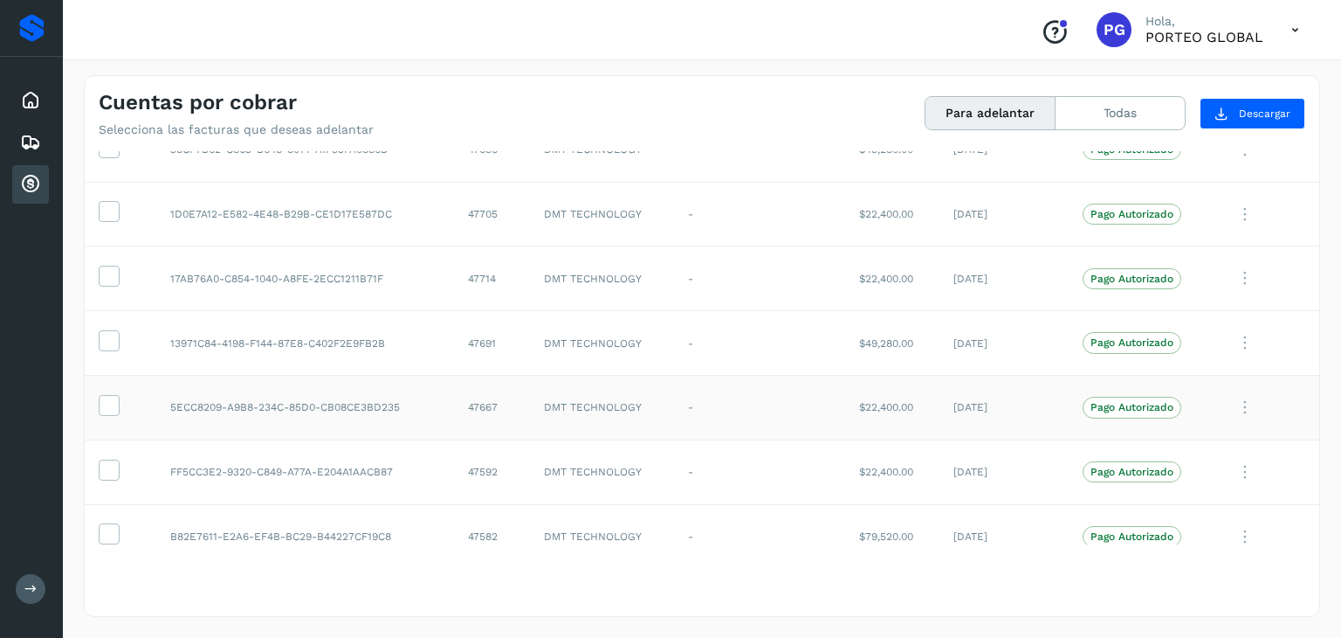
scroll to position [1289, 0]
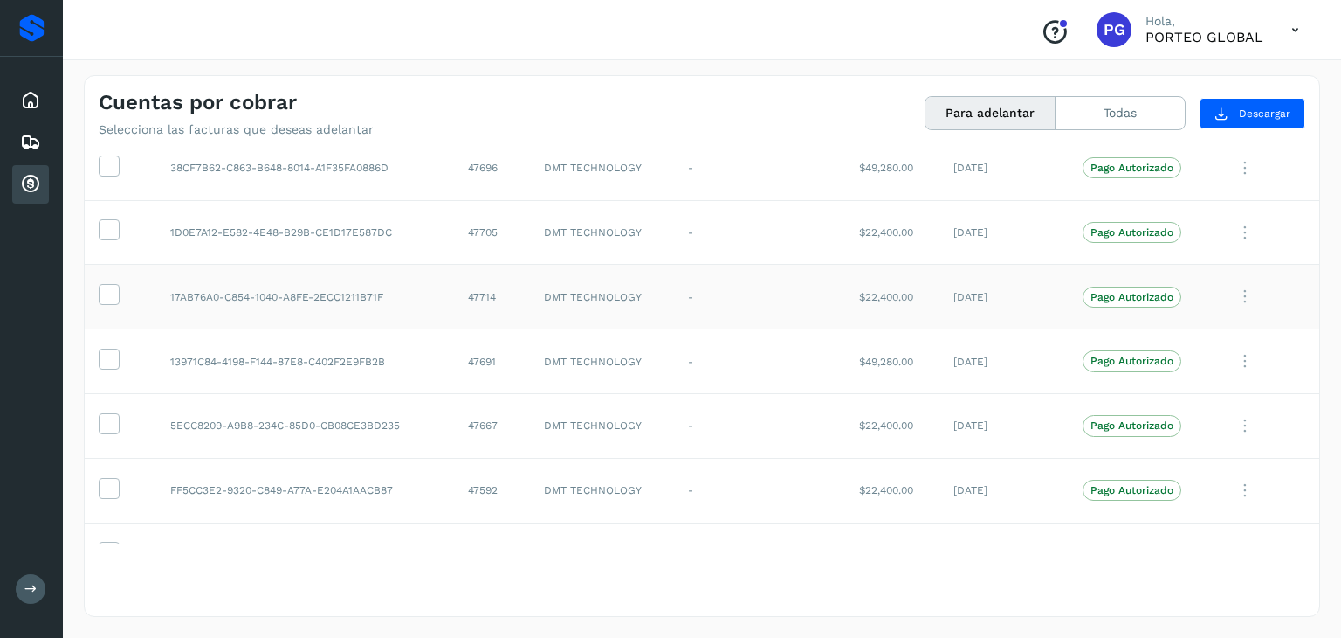
click at [859, 297] on td "$22,400.00" at bounding box center [892, 297] width 94 height 65
click at [860, 231] on td "$22,400.00" at bounding box center [892, 232] width 94 height 65
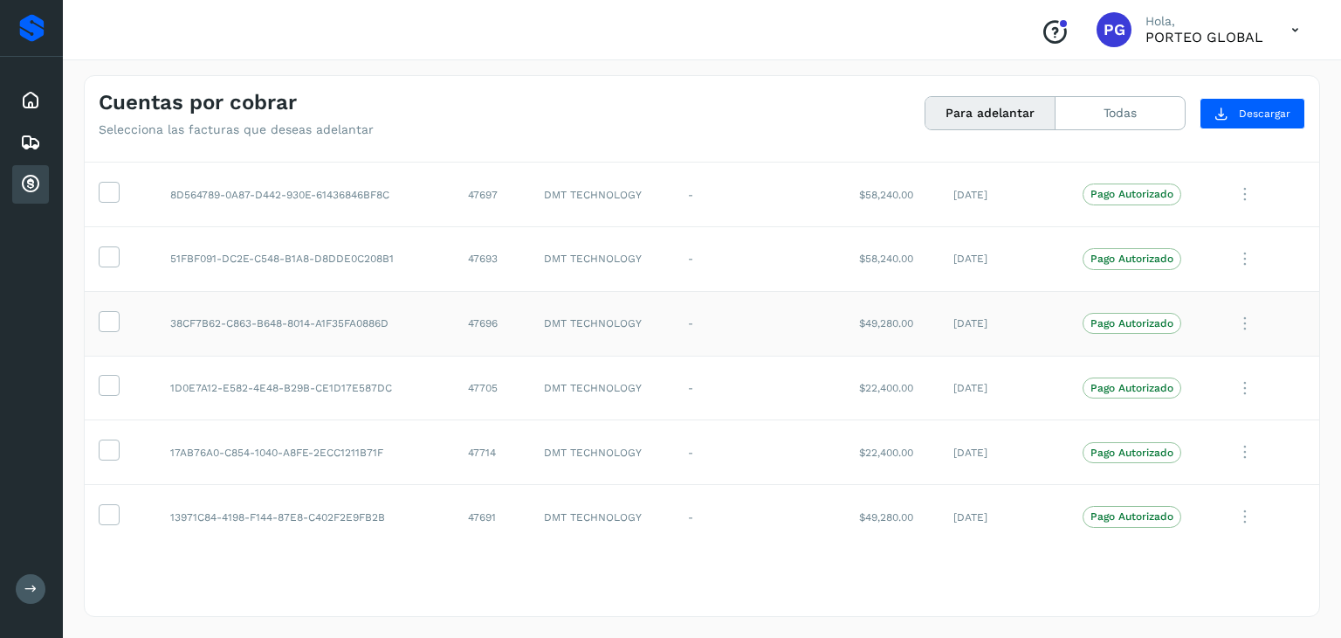
scroll to position [1114, 0]
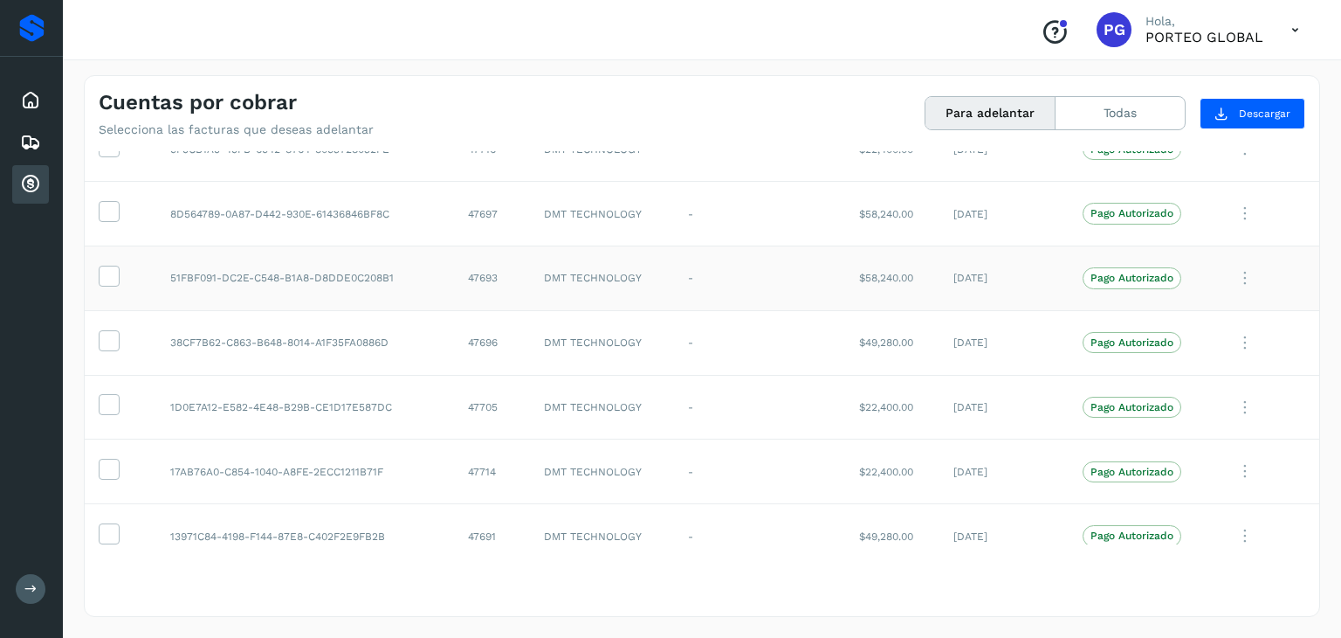
click at [854, 268] on td "$58,240.00" at bounding box center [892, 277] width 94 height 65
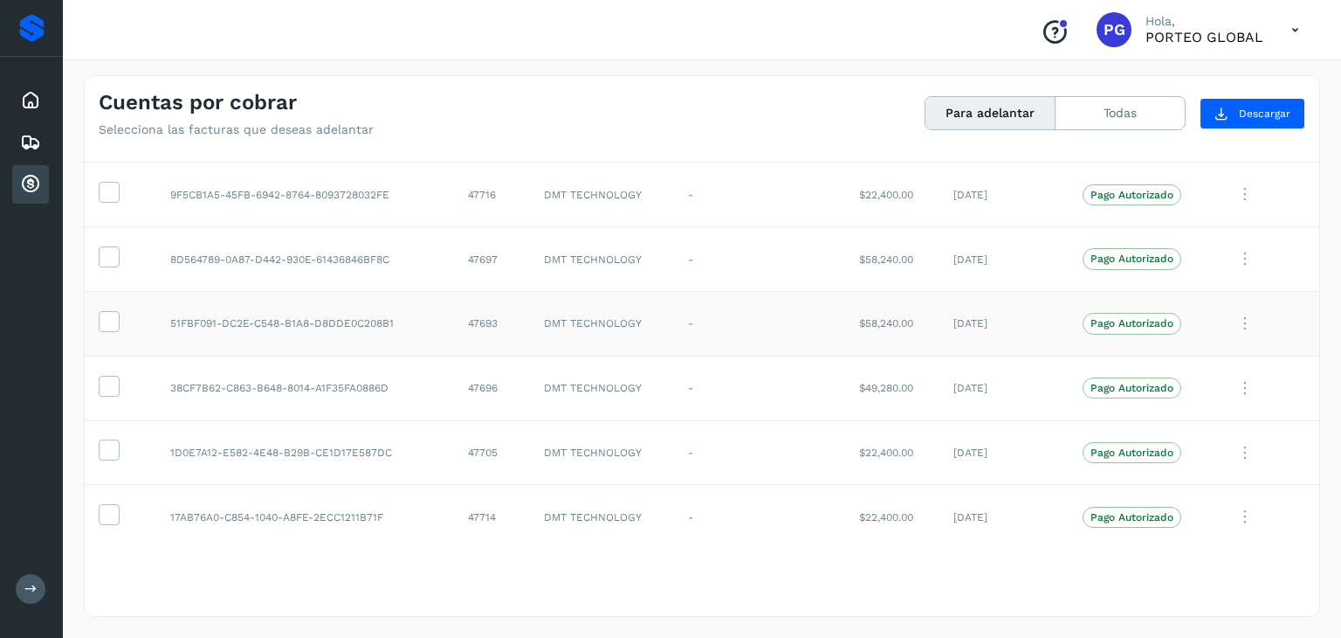
scroll to position [1027, 0]
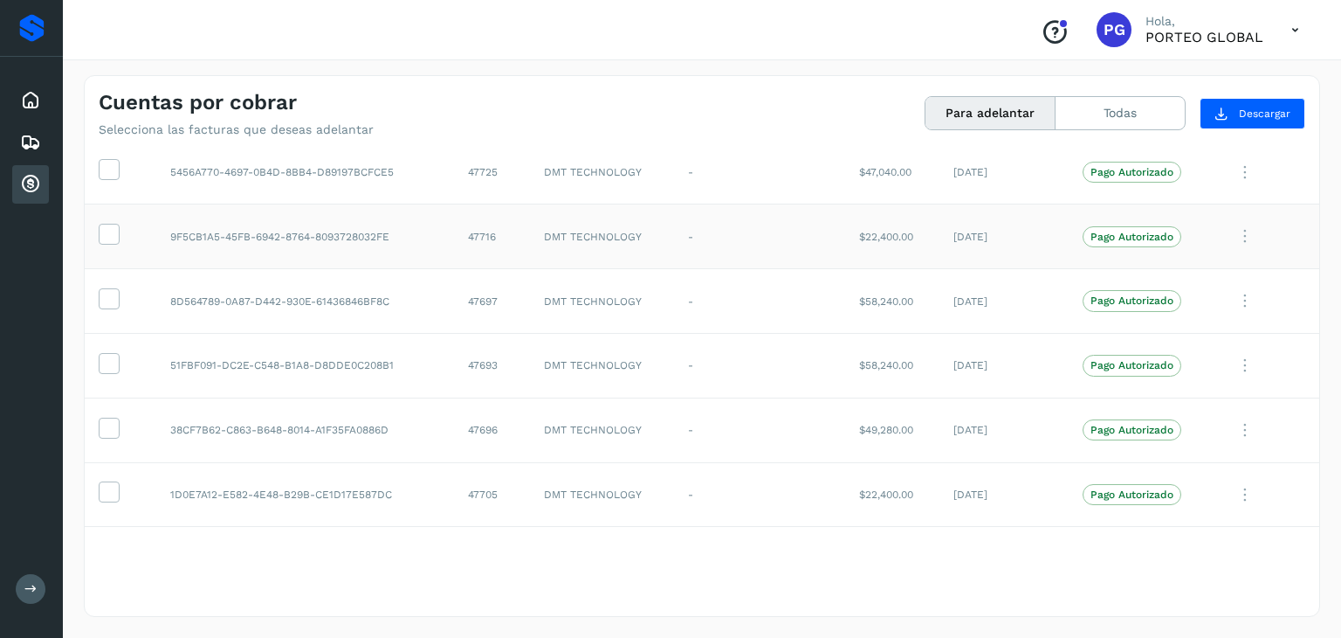
click at [867, 237] on td "$22,400.00" at bounding box center [892, 236] width 94 height 65
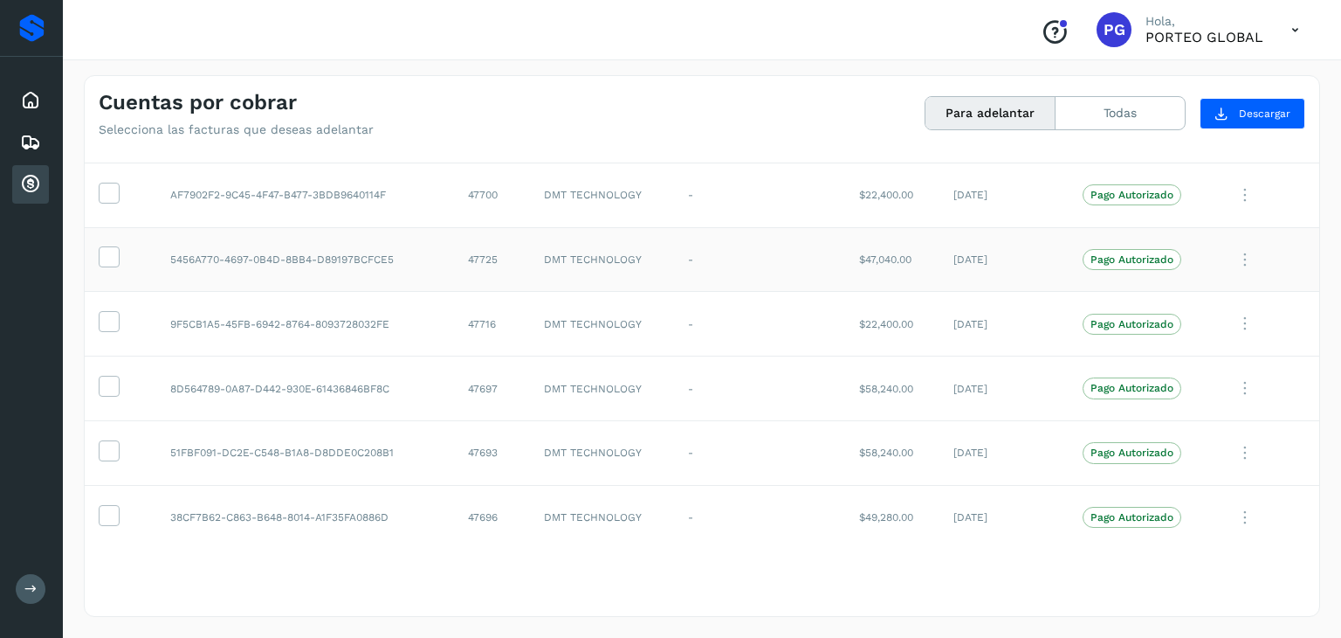
click at [868, 253] on td "$47,040.00" at bounding box center [892, 259] width 94 height 65
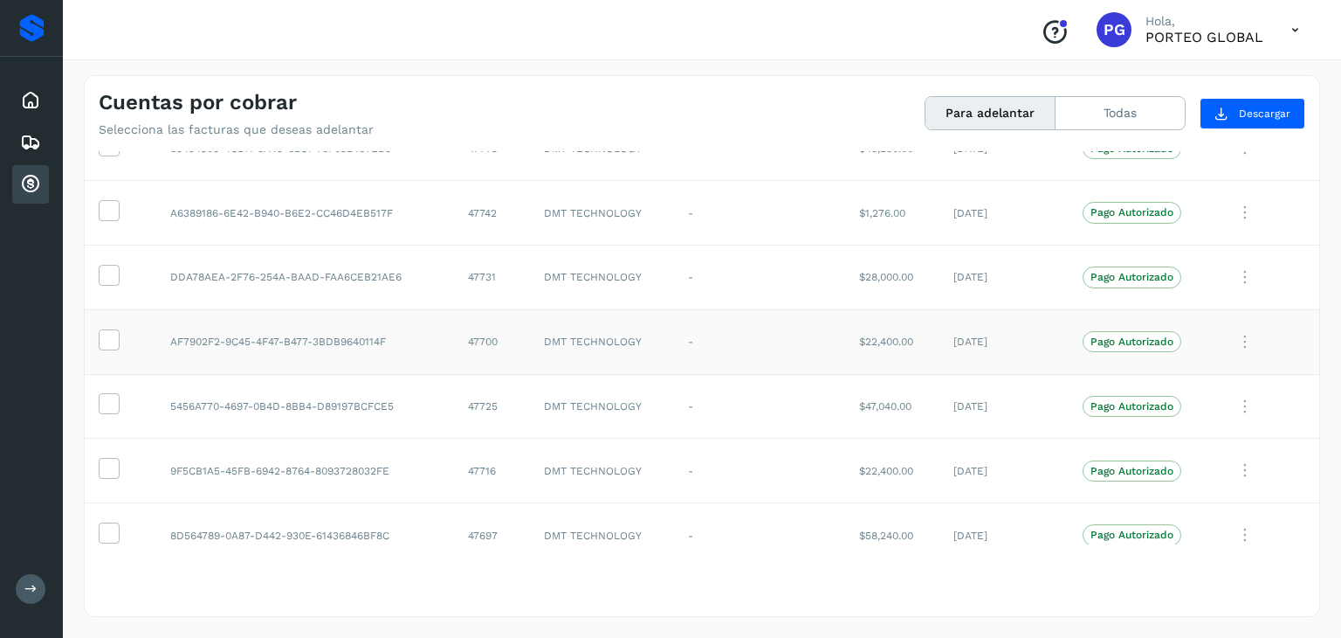
scroll to position [765, 0]
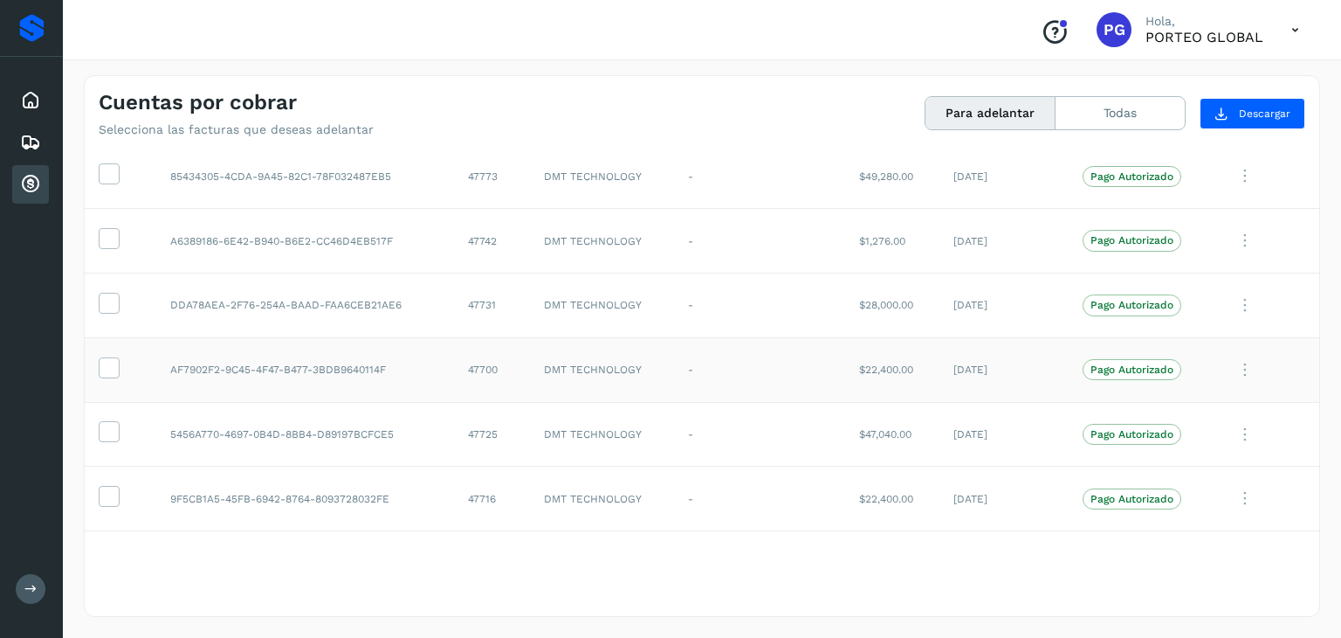
click at [884, 368] on td "$22,400.00" at bounding box center [892, 369] width 94 height 65
click at [859, 301] on td "$28,000.00" at bounding box center [892, 304] width 94 height 65
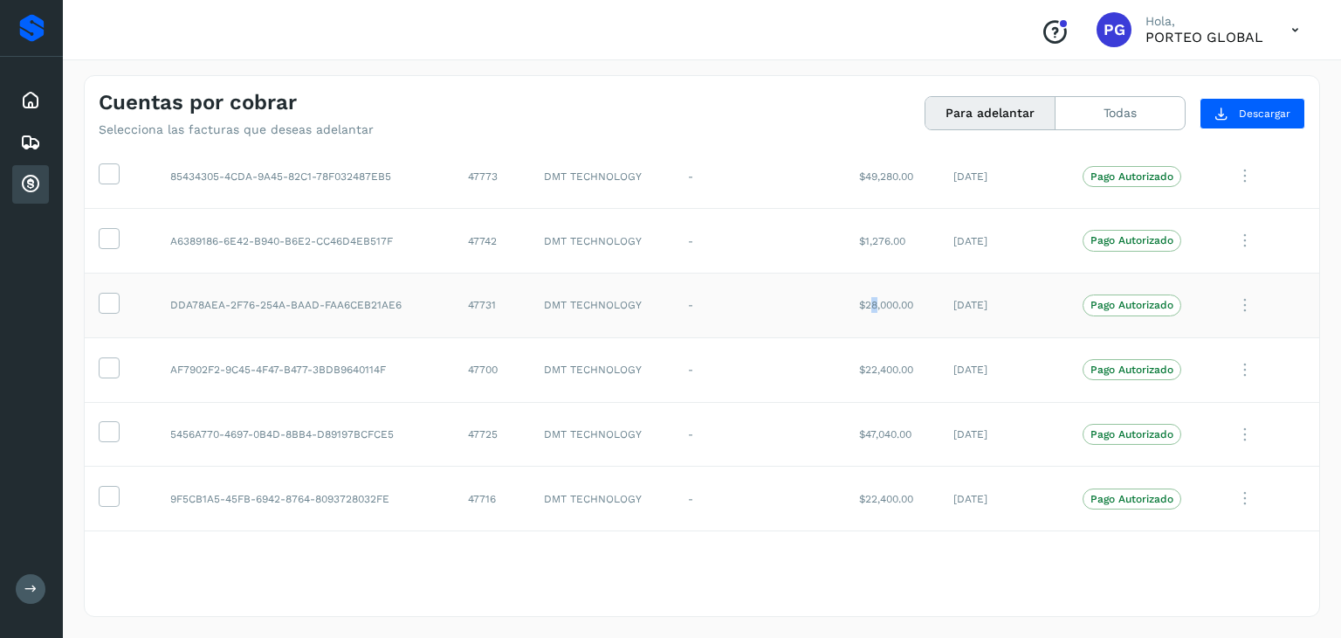
click at [859, 301] on td "$28,000.00" at bounding box center [892, 304] width 94 height 65
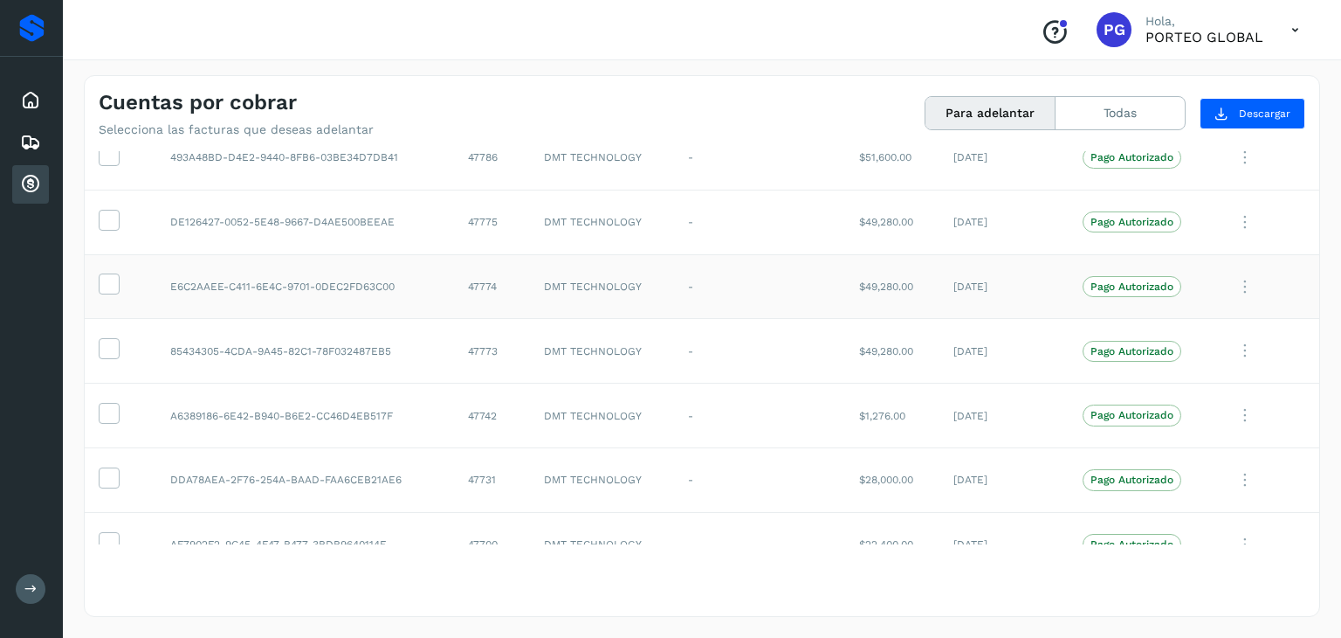
click at [866, 282] on td "$49,280.00" at bounding box center [892, 286] width 94 height 65
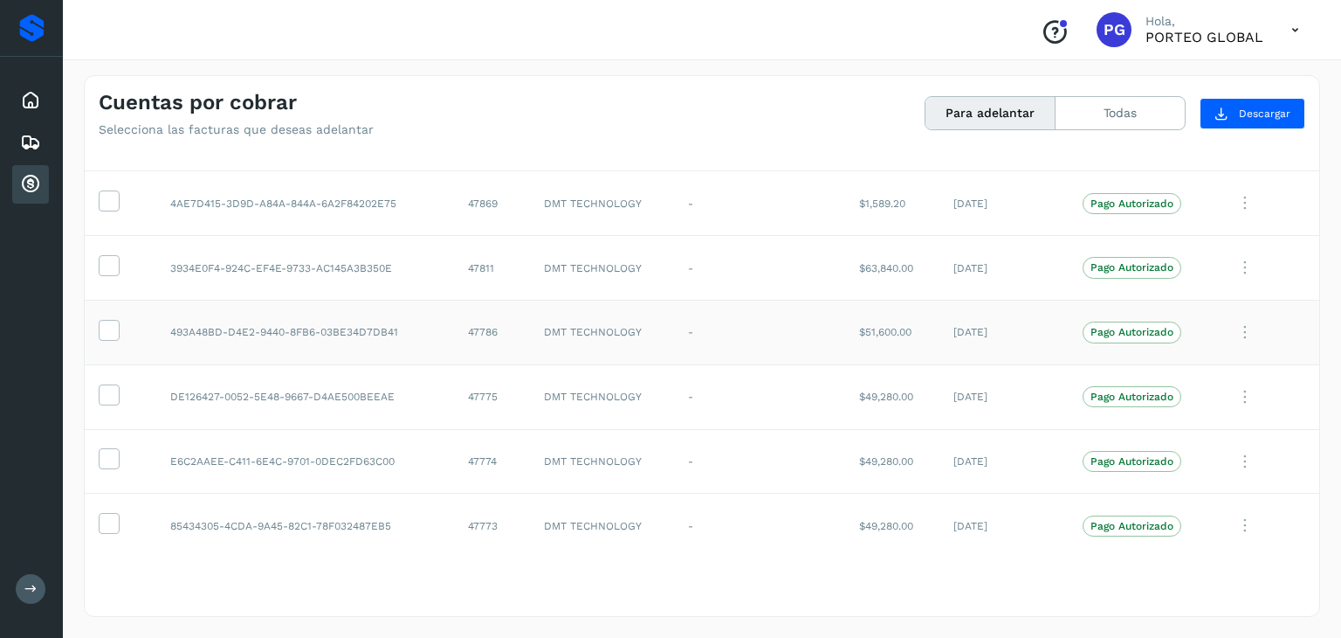
scroll to position [328, 0]
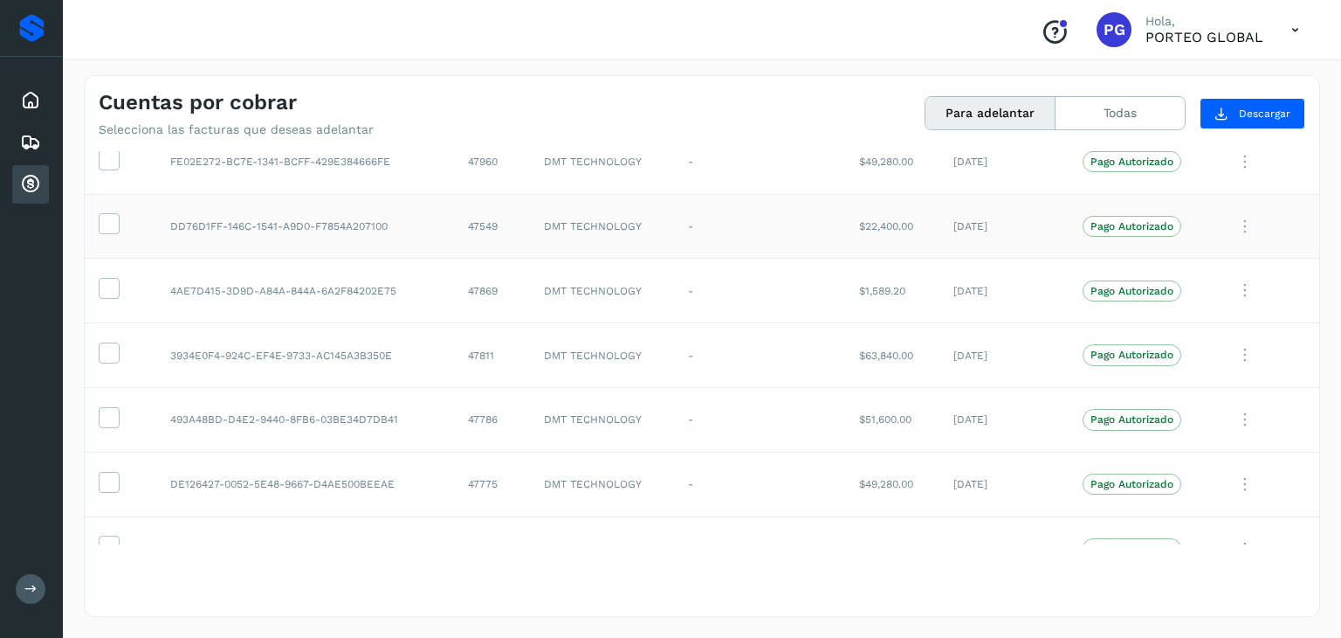
click at [871, 232] on td "$22,400.00" at bounding box center [892, 226] width 94 height 65
click at [868, 225] on td "$22,400.00" at bounding box center [892, 226] width 94 height 65
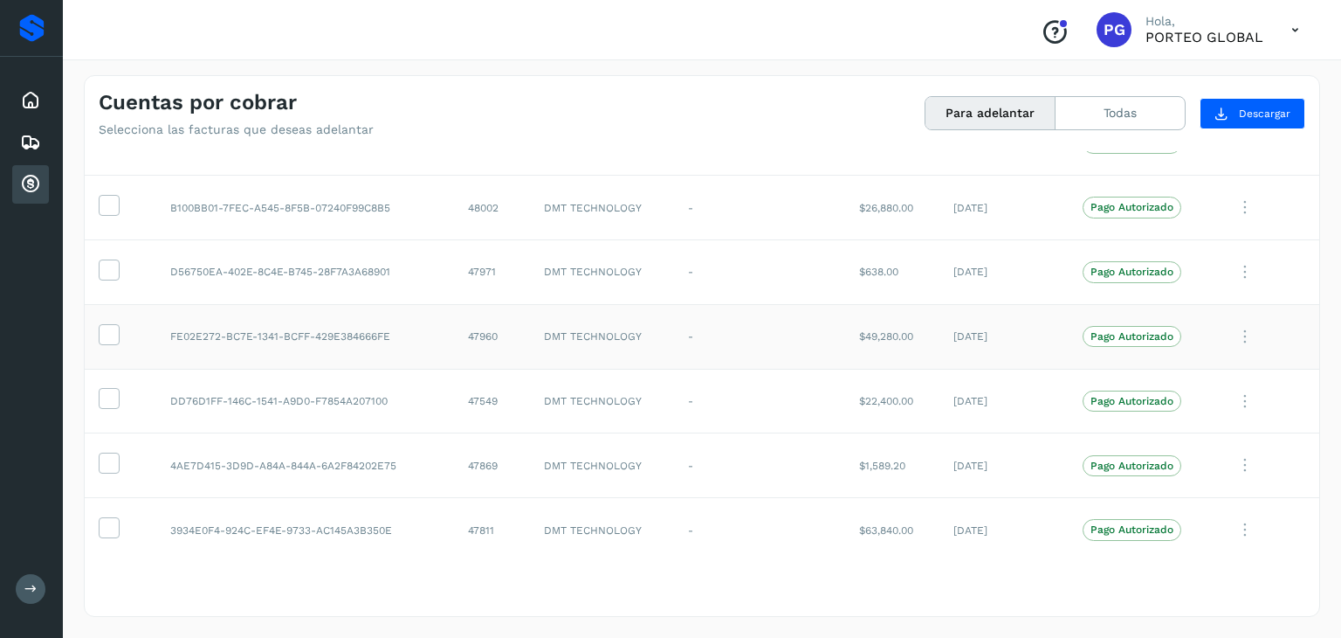
click at [872, 335] on td "$49,280.00" at bounding box center [892, 336] width 94 height 65
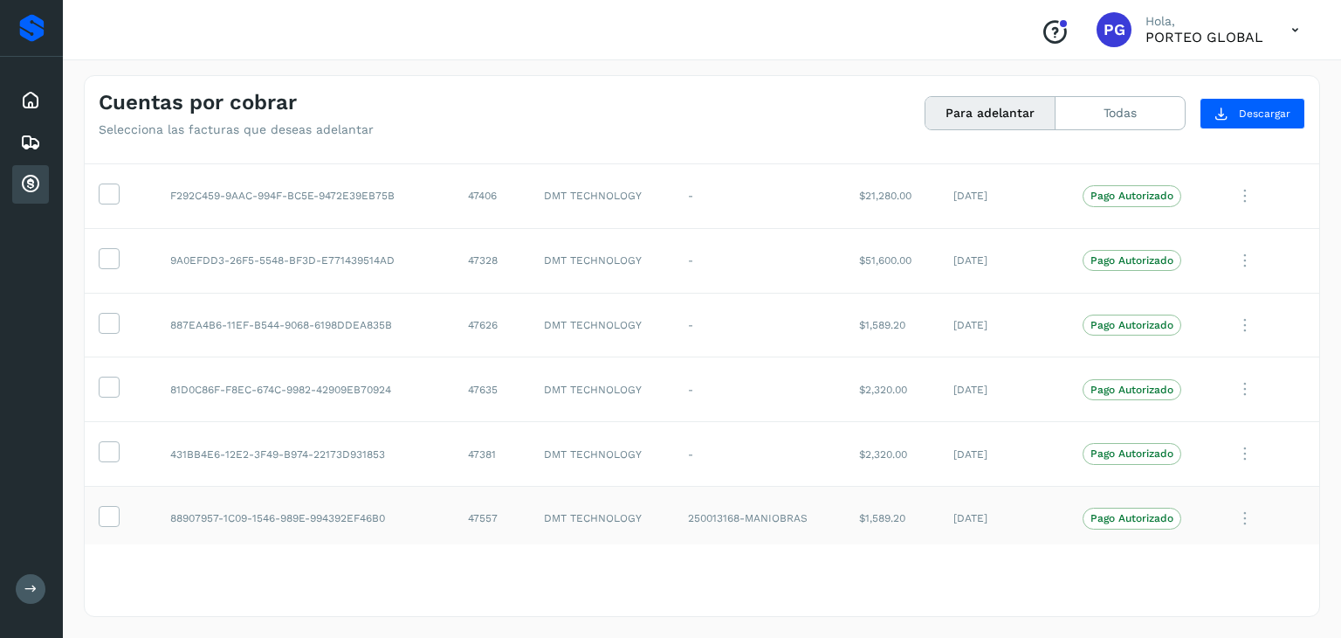
scroll to position [3036, 0]
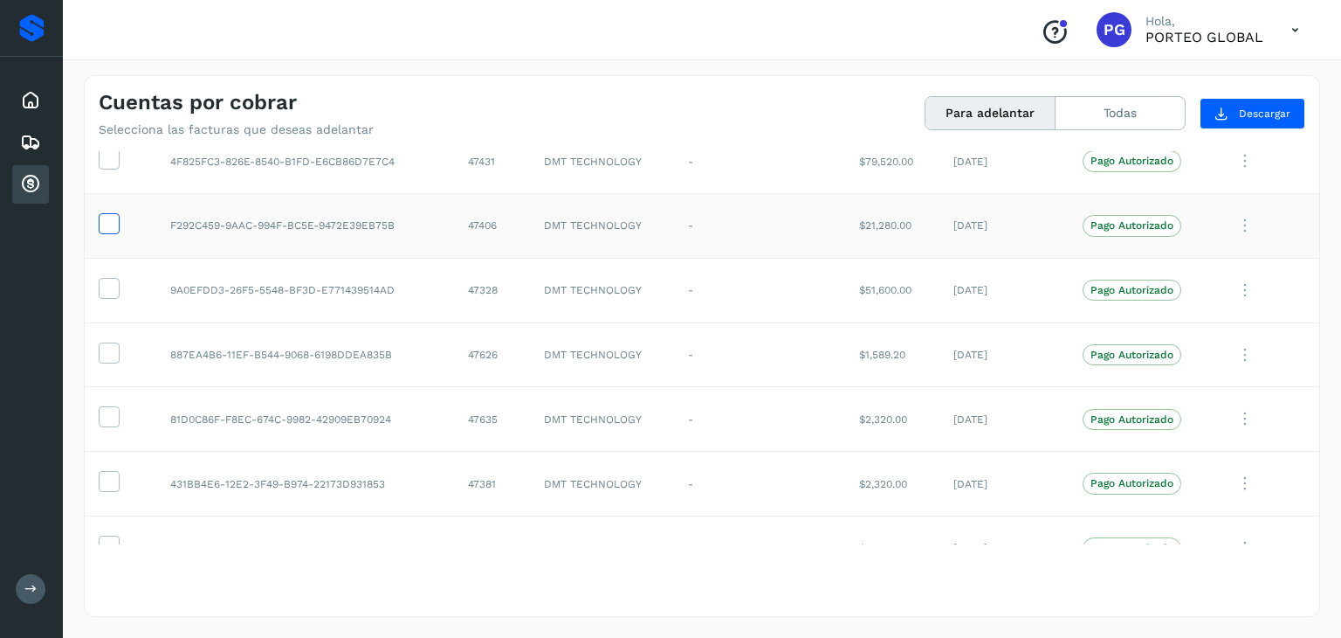
click at [113, 213] on icon at bounding box center [109, 222] width 18 height 18
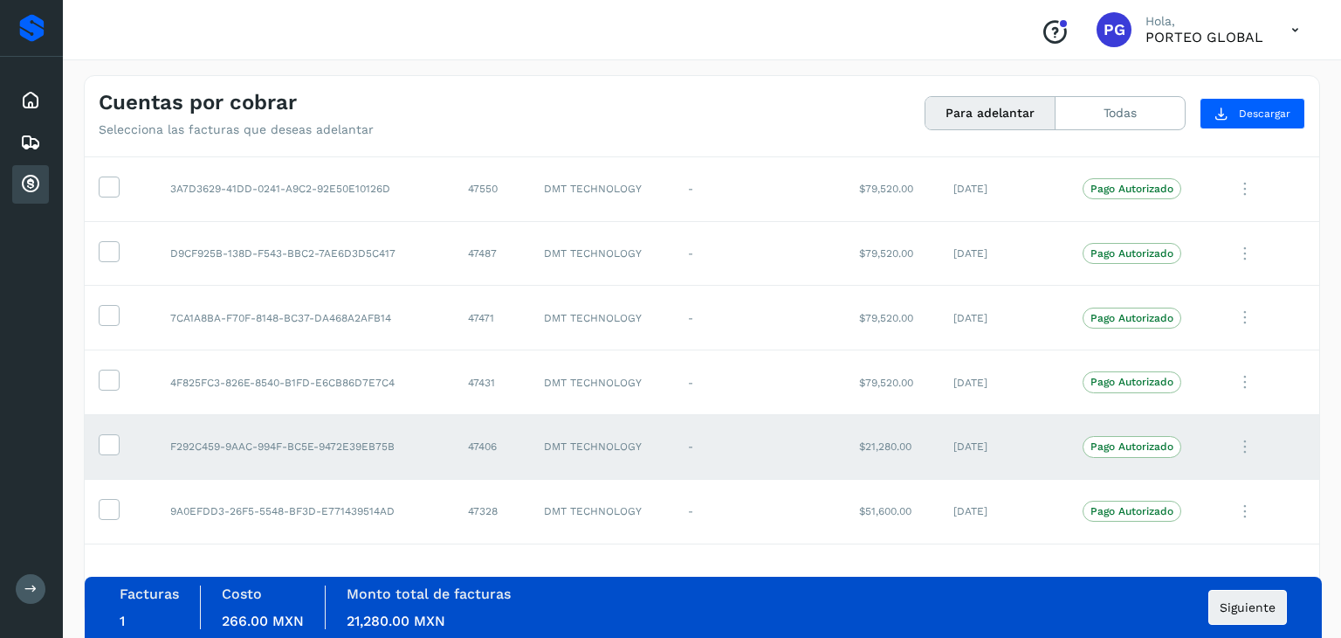
scroll to position [2774, 0]
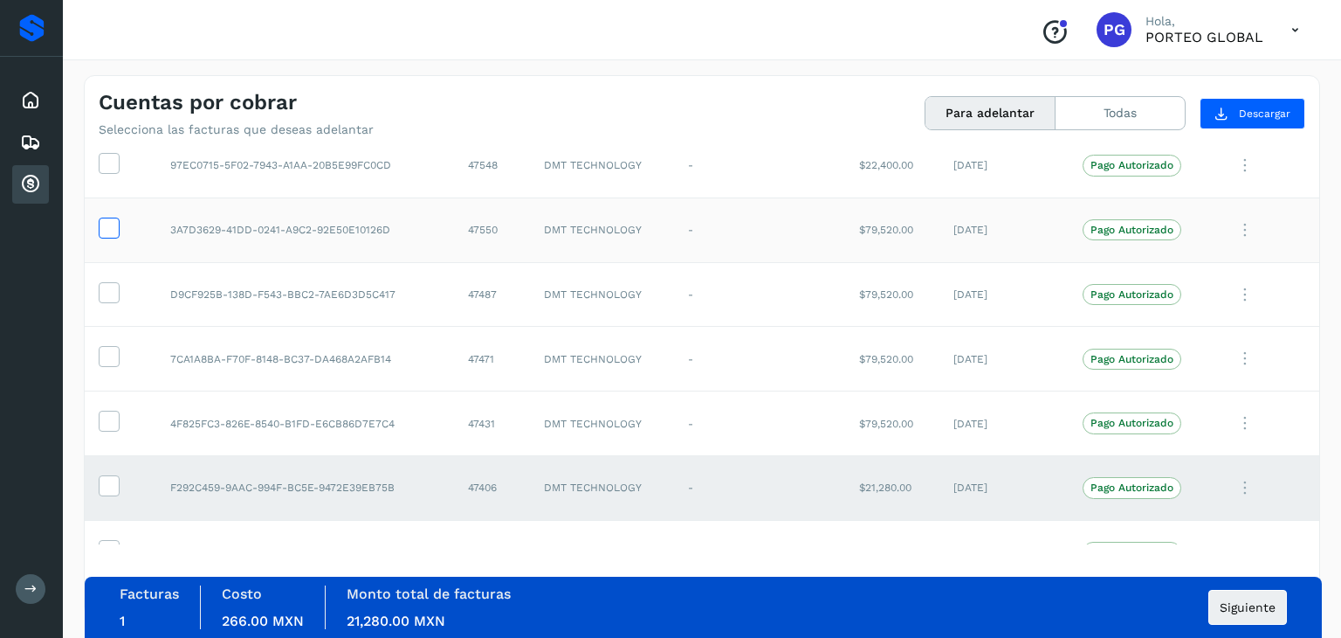
click at [101, 225] on icon at bounding box center [109, 226] width 18 height 18
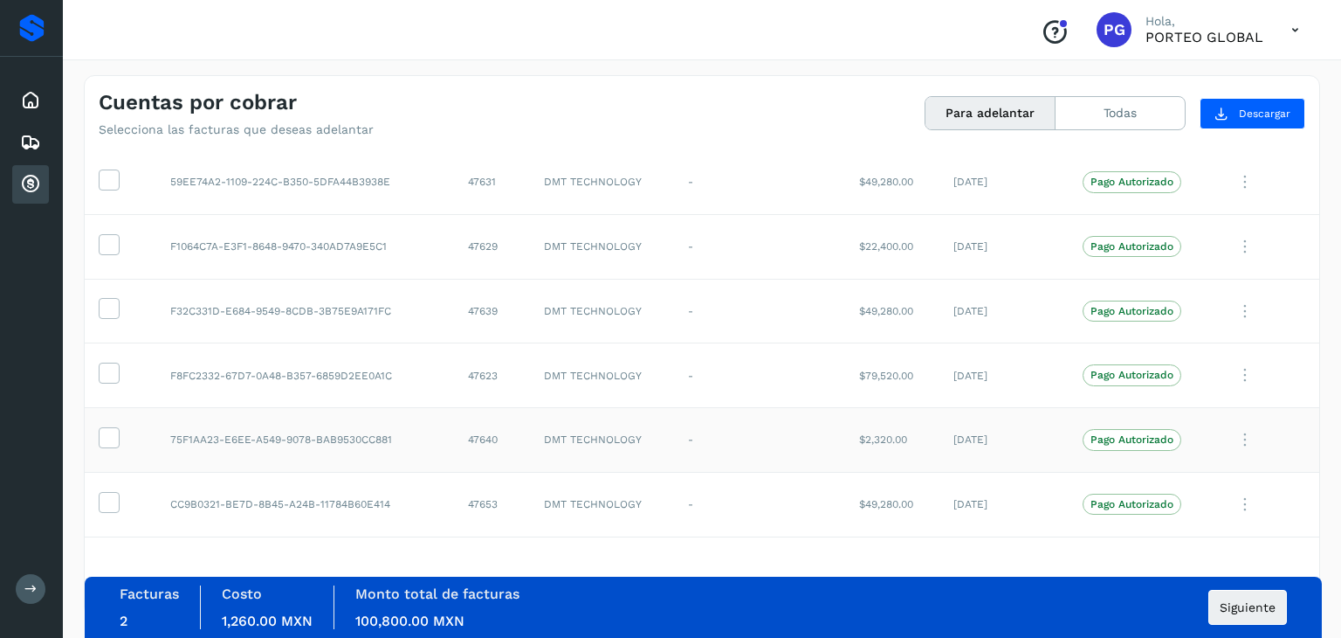
scroll to position [1813, 0]
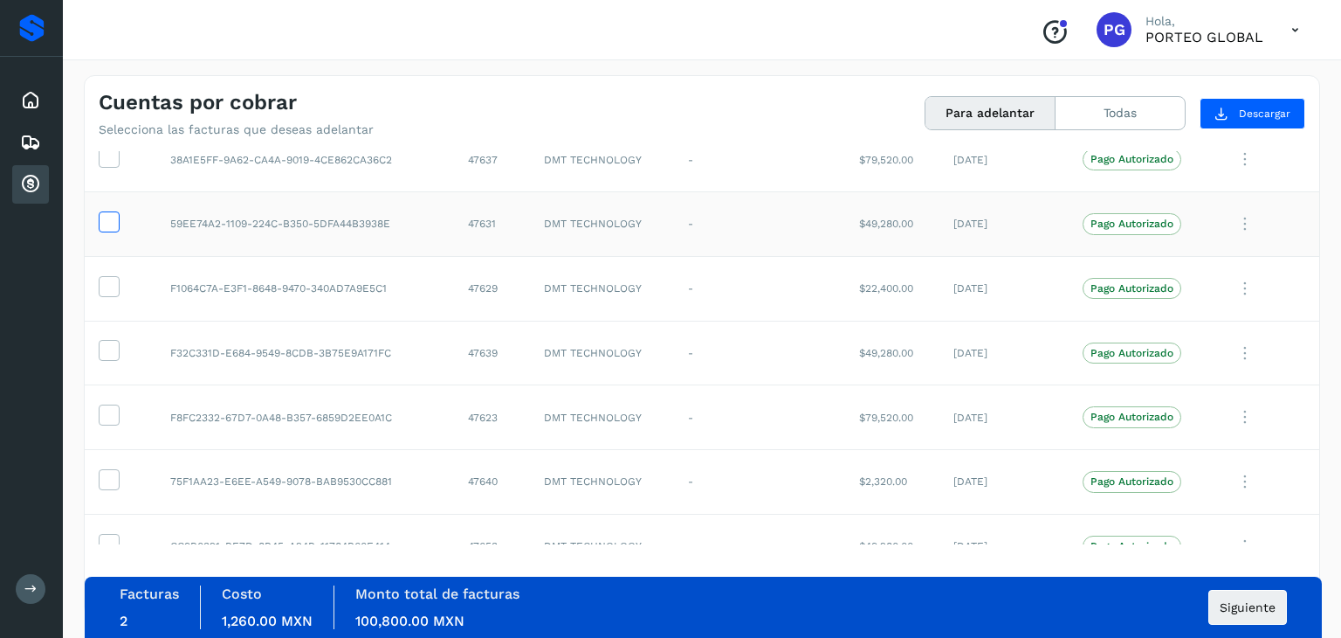
click at [107, 224] on span at bounding box center [109, 225] width 18 height 12
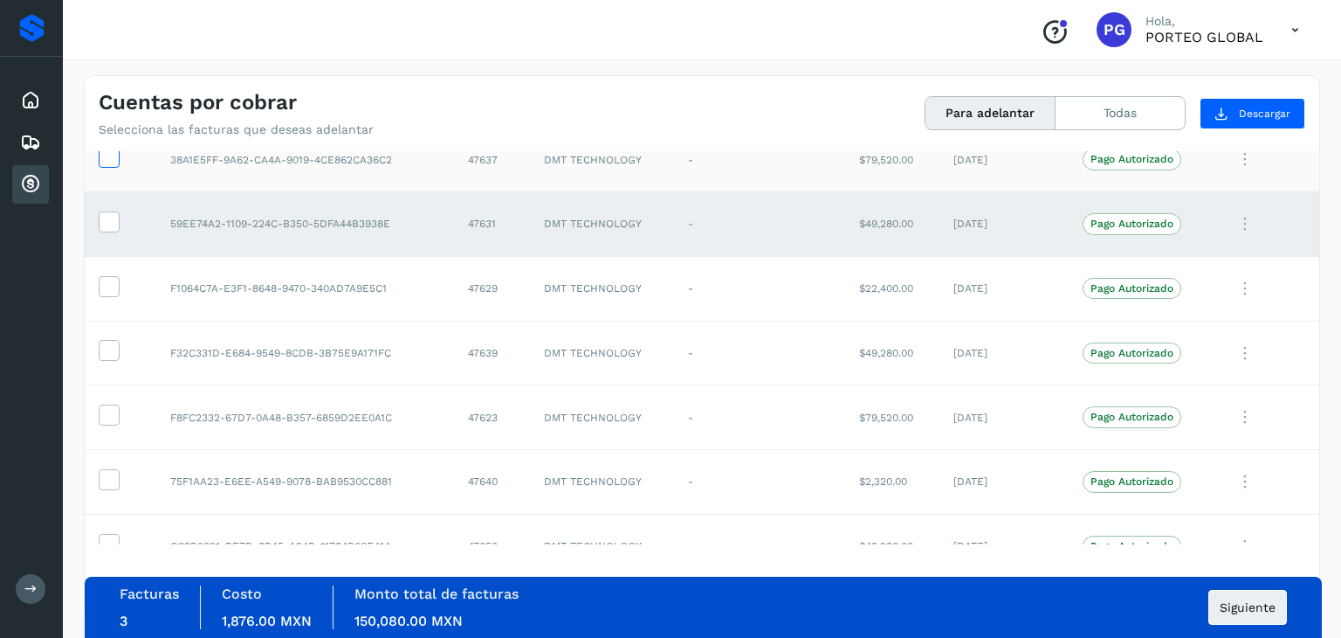
click at [101, 160] on icon at bounding box center [109, 156] width 18 height 18
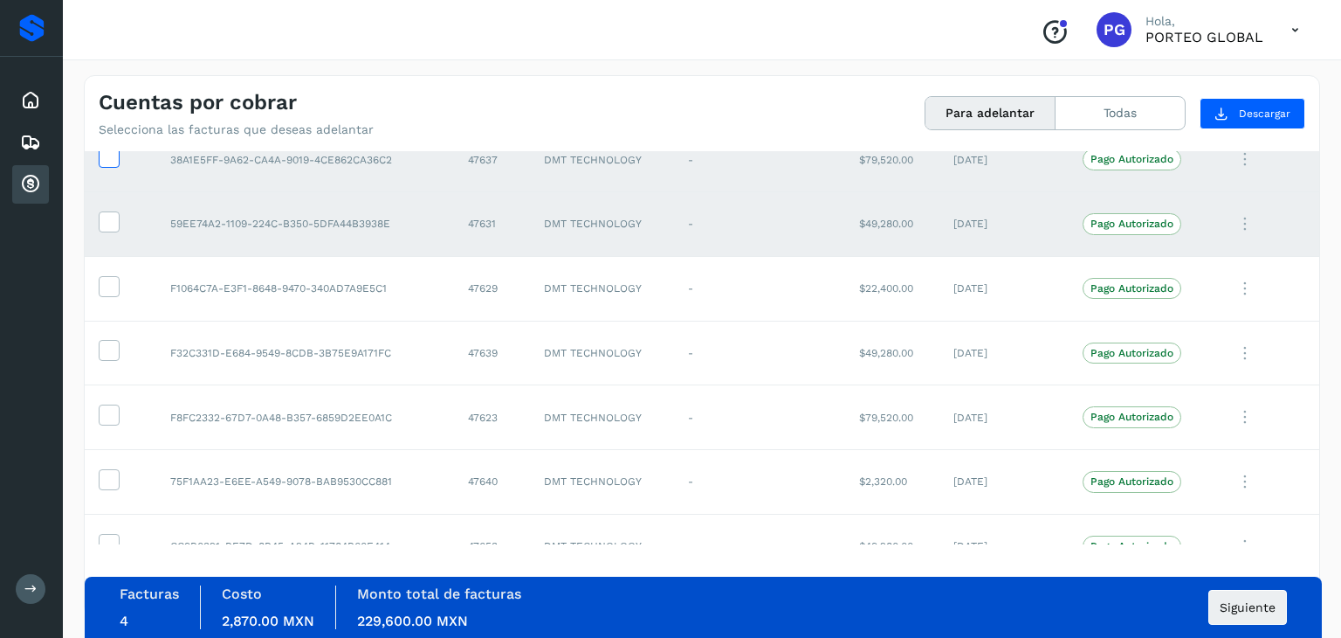
scroll to position [1608, 0]
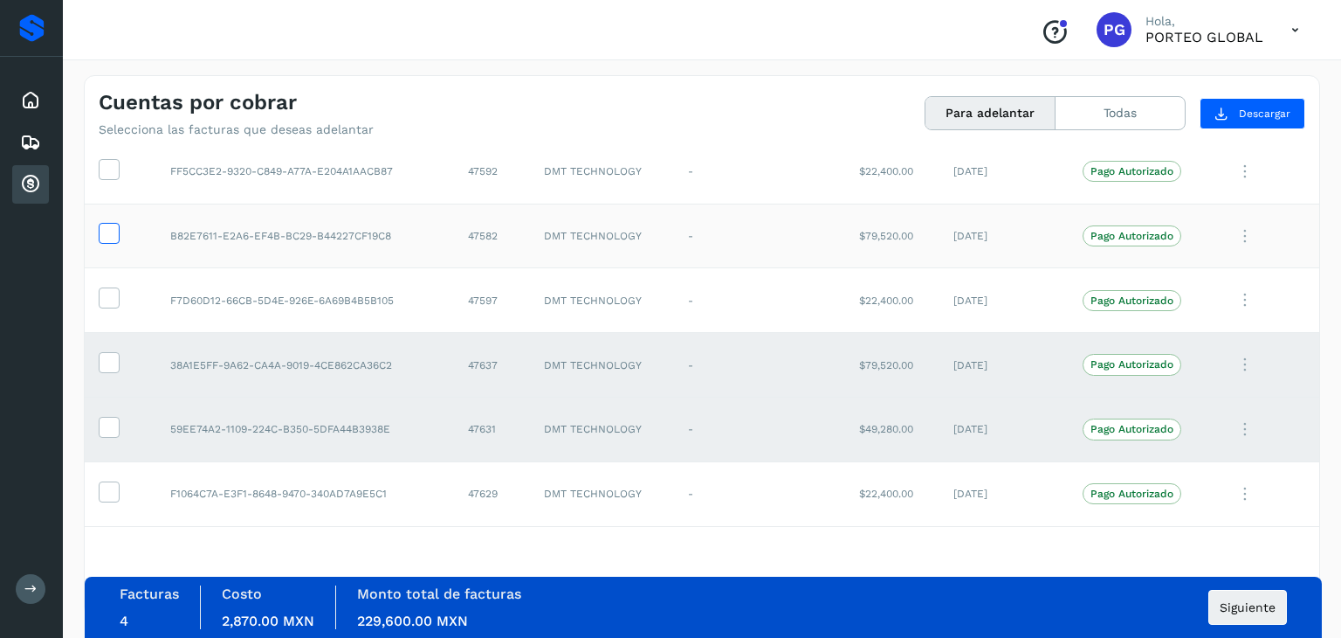
click at [102, 223] on icon at bounding box center [109, 232] width 18 height 18
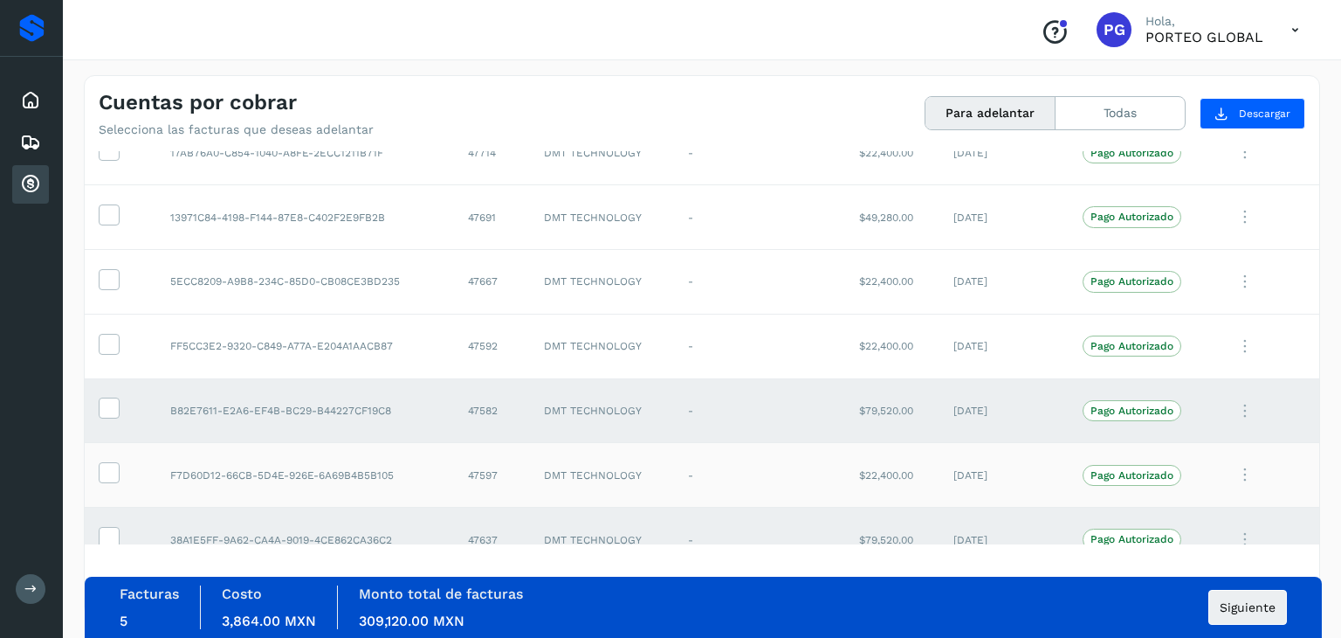
scroll to position [1346, 0]
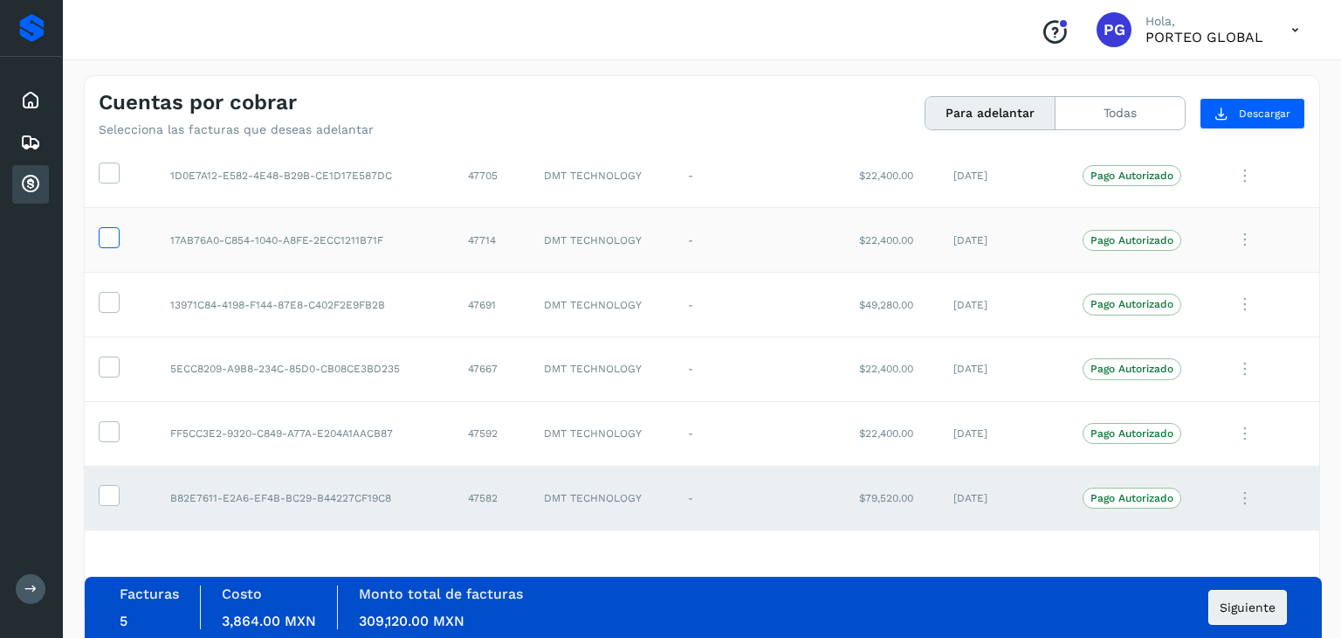
click at [101, 231] on icon at bounding box center [109, 236] width 18 height 18
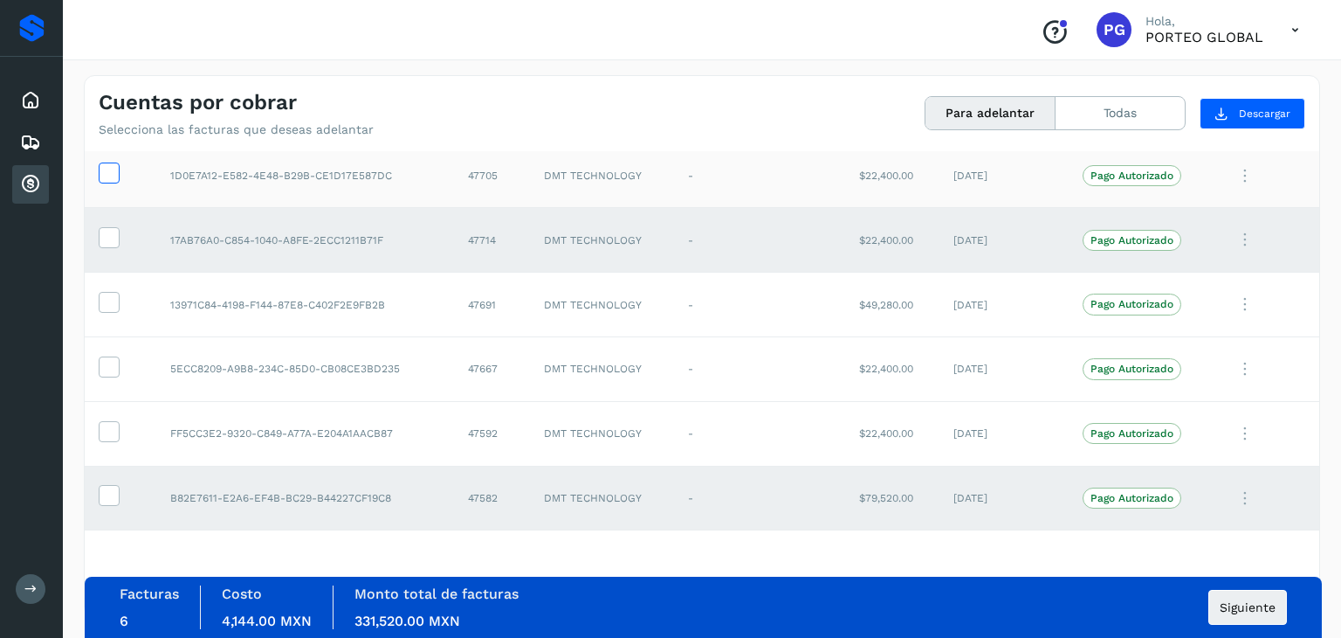
click at [107, 175] on icon at bounding box center [109, 171] width 18 height 18
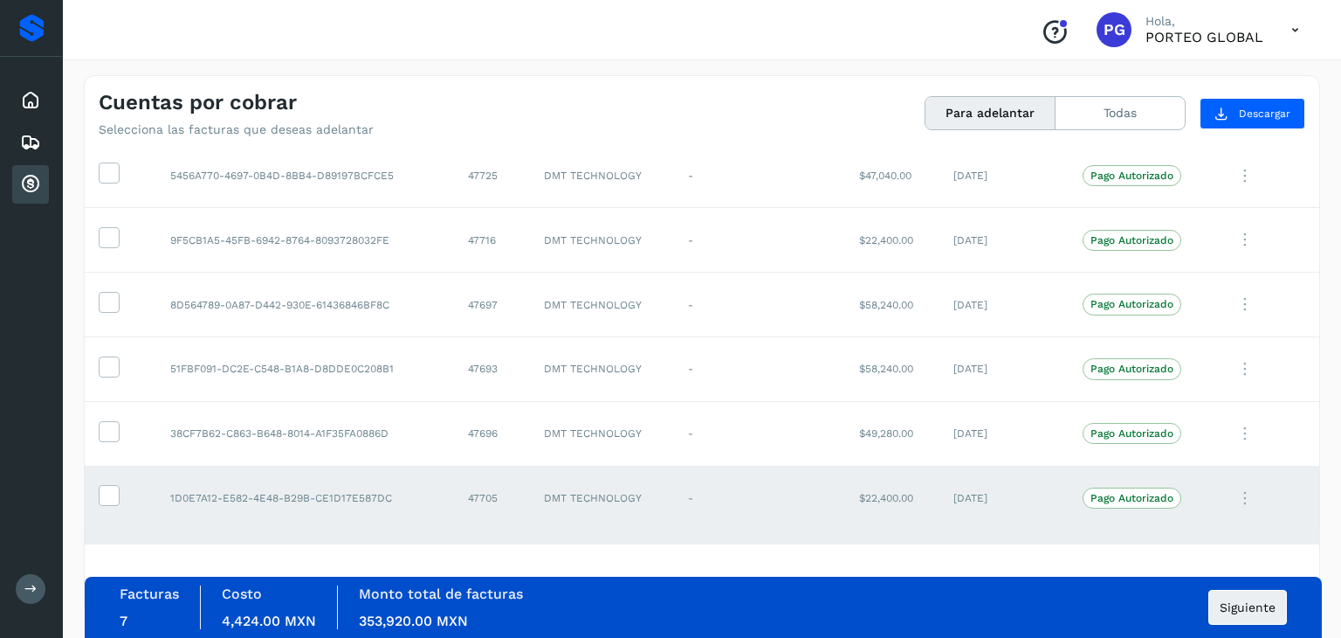
scroll to position [996, 0]
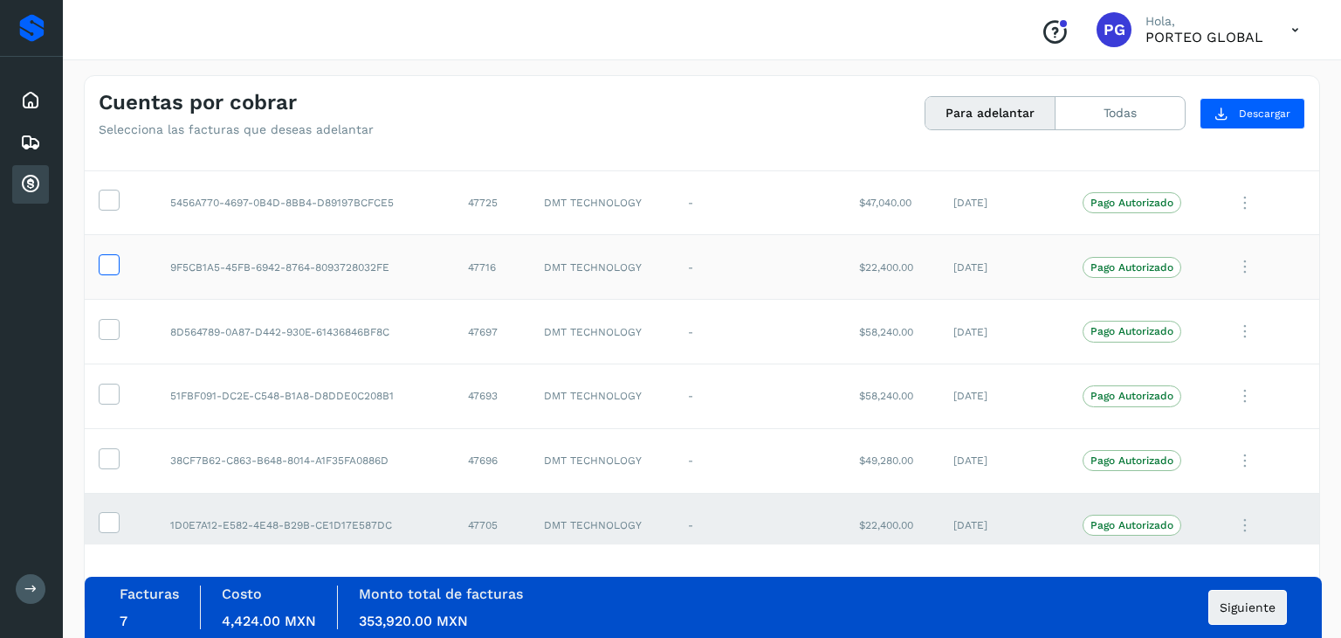
click at [111, 260] on icon at bounding box center [109, 263] width 18 height 18
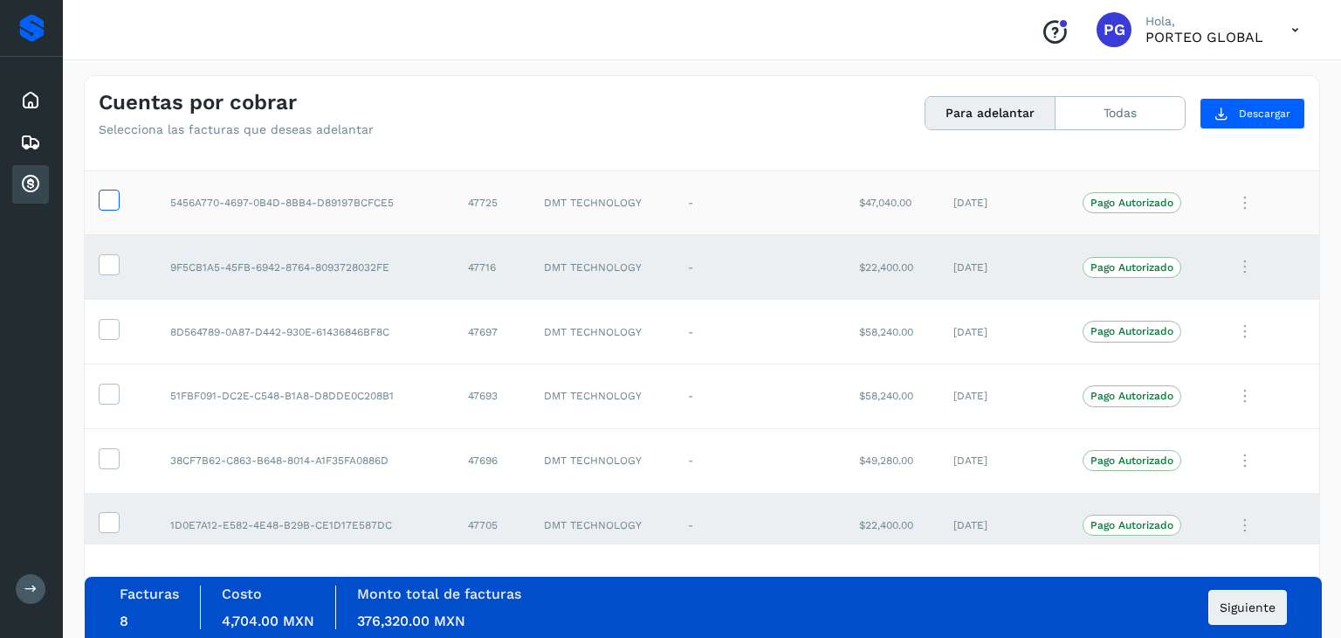
click at [105, 194] on icon at bounding box center [109, 199] width 18 height 18
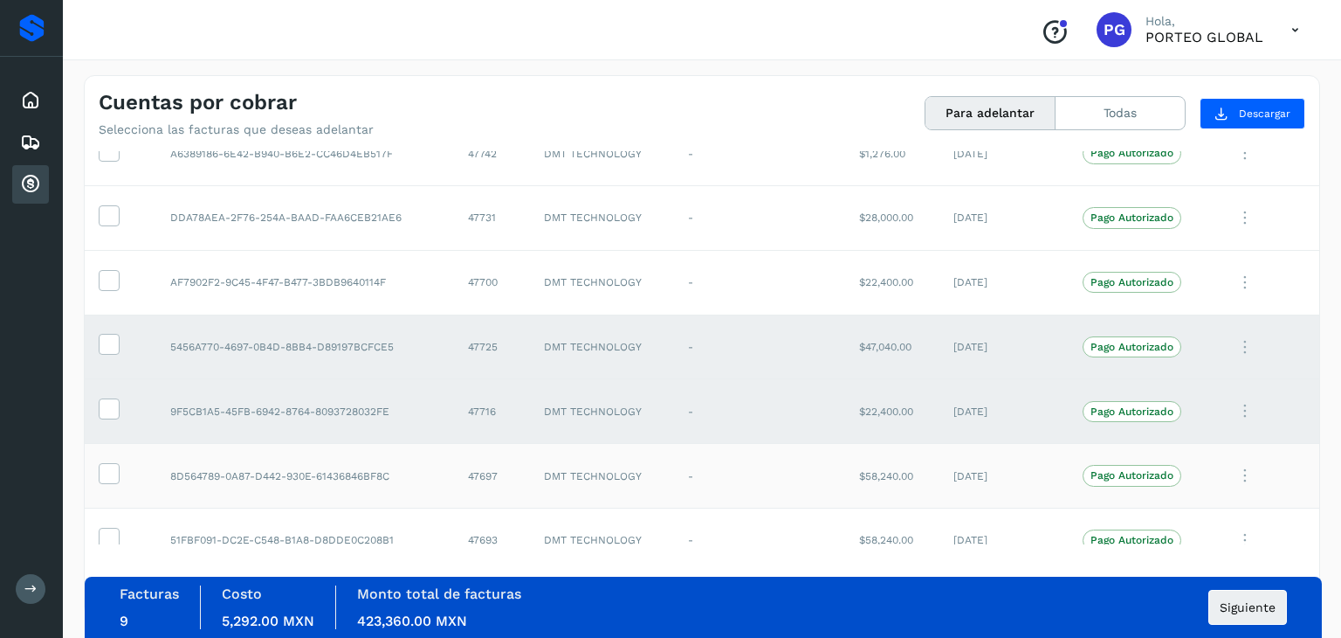
scroll to position [822, 0]
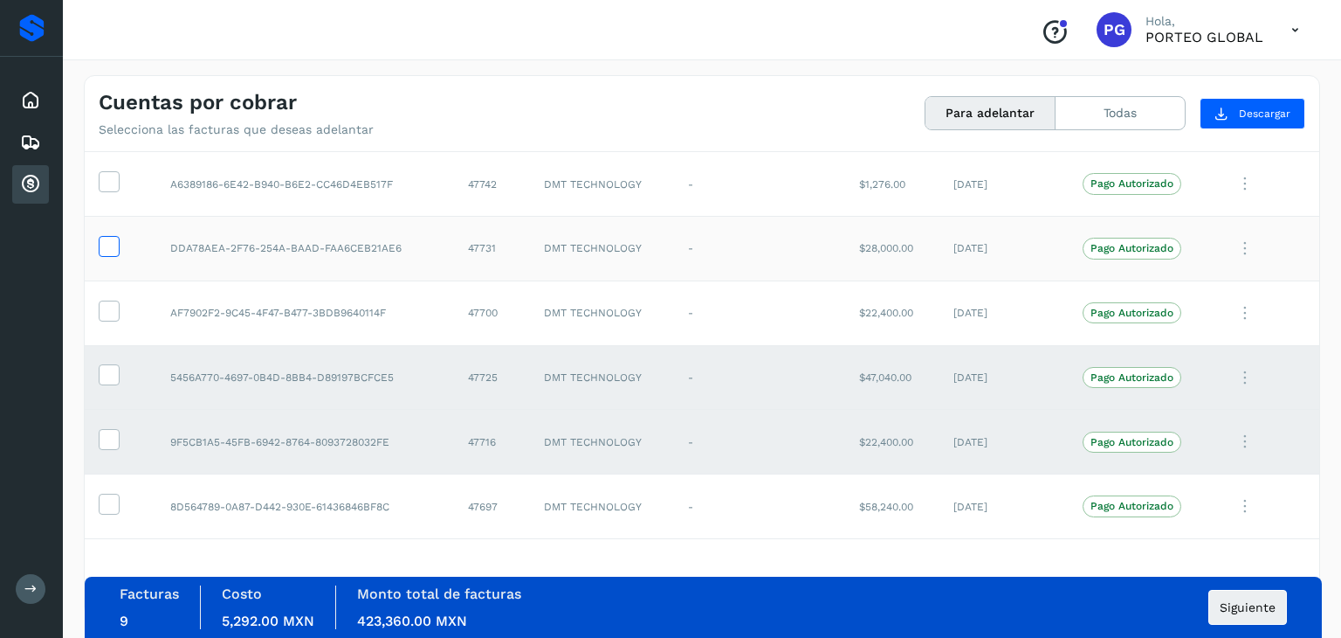
click at [105, 242] on icon at bounding box center [109, 245] width 18 height 18
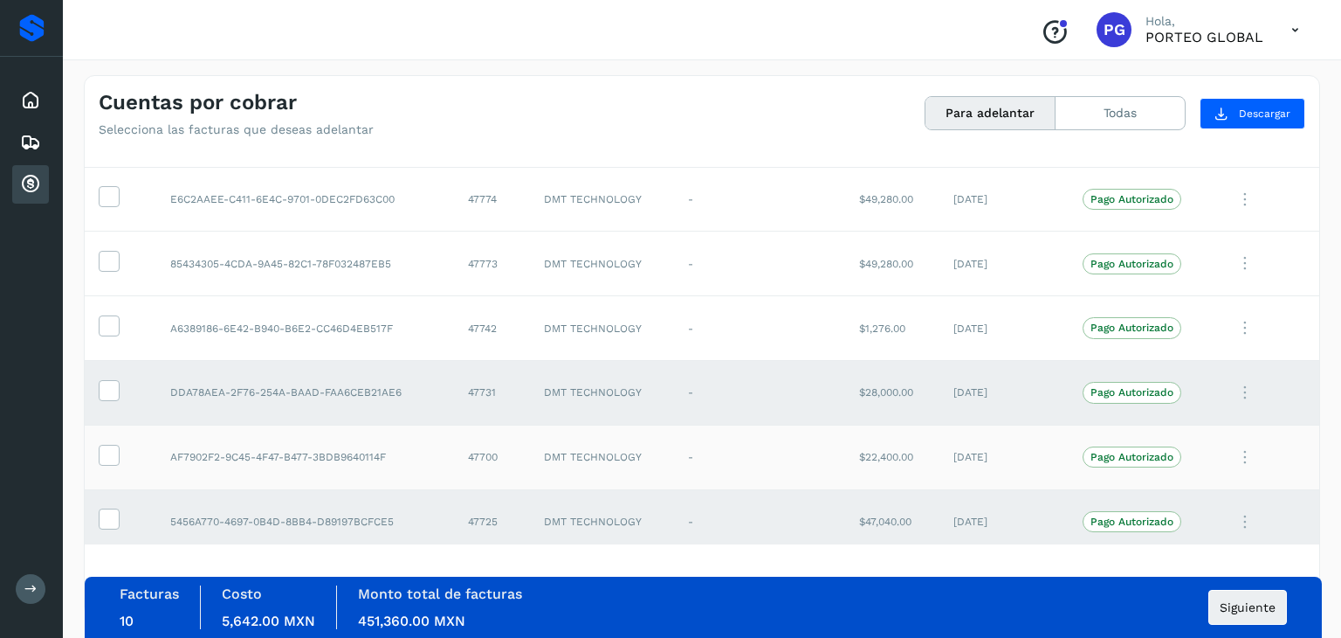
scroll to position [647, 0]
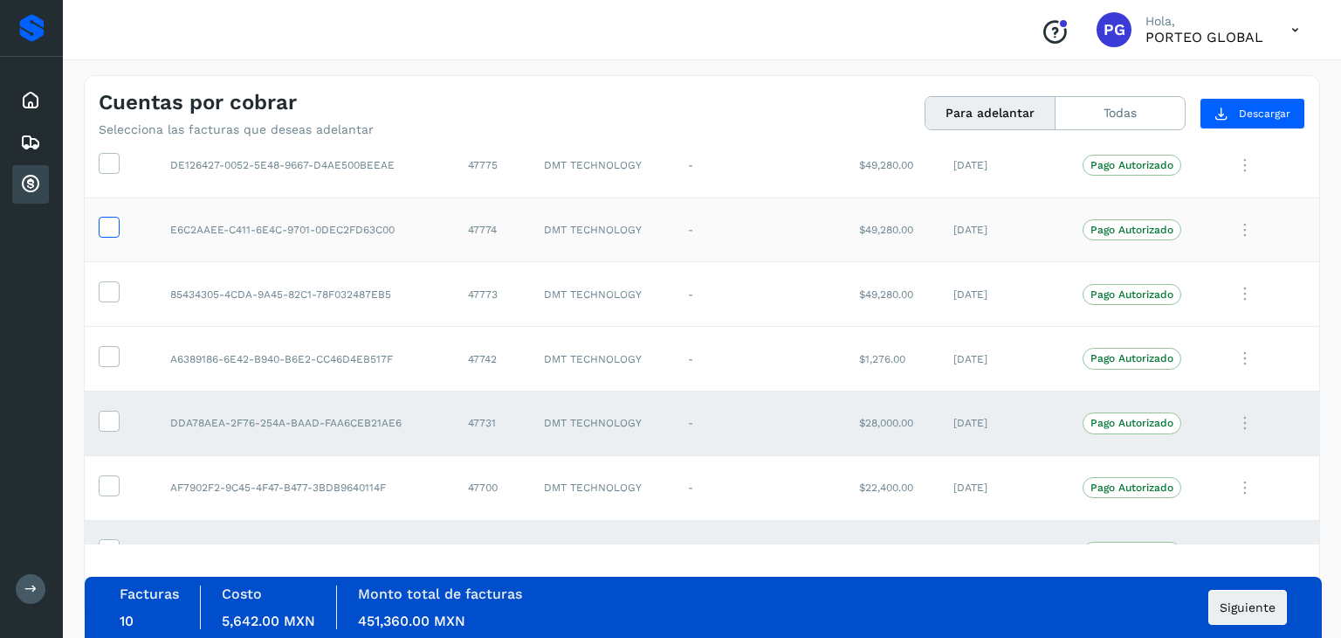
click at [111, 230] on icon at bounding box center [109, 226] width 18 height 18
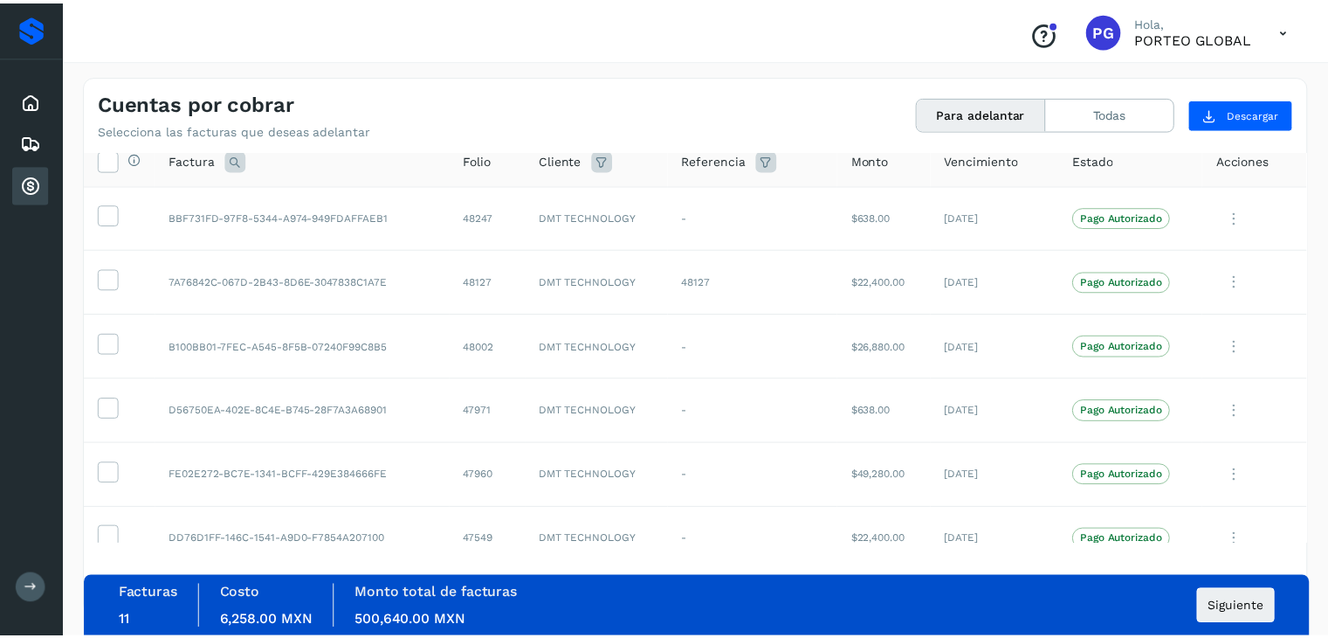
scroll to position [0, 0]
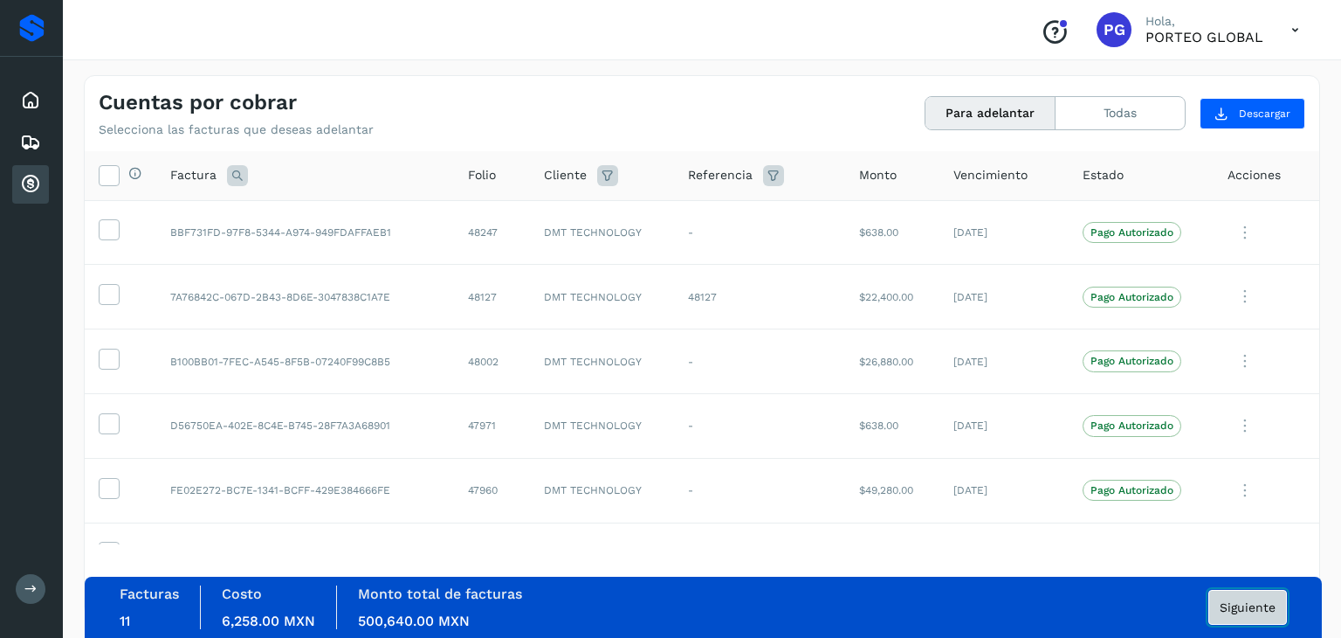
click at [1268, 620] on button "Siguiente" at bounding box center [1248, 606] width 79 height 35
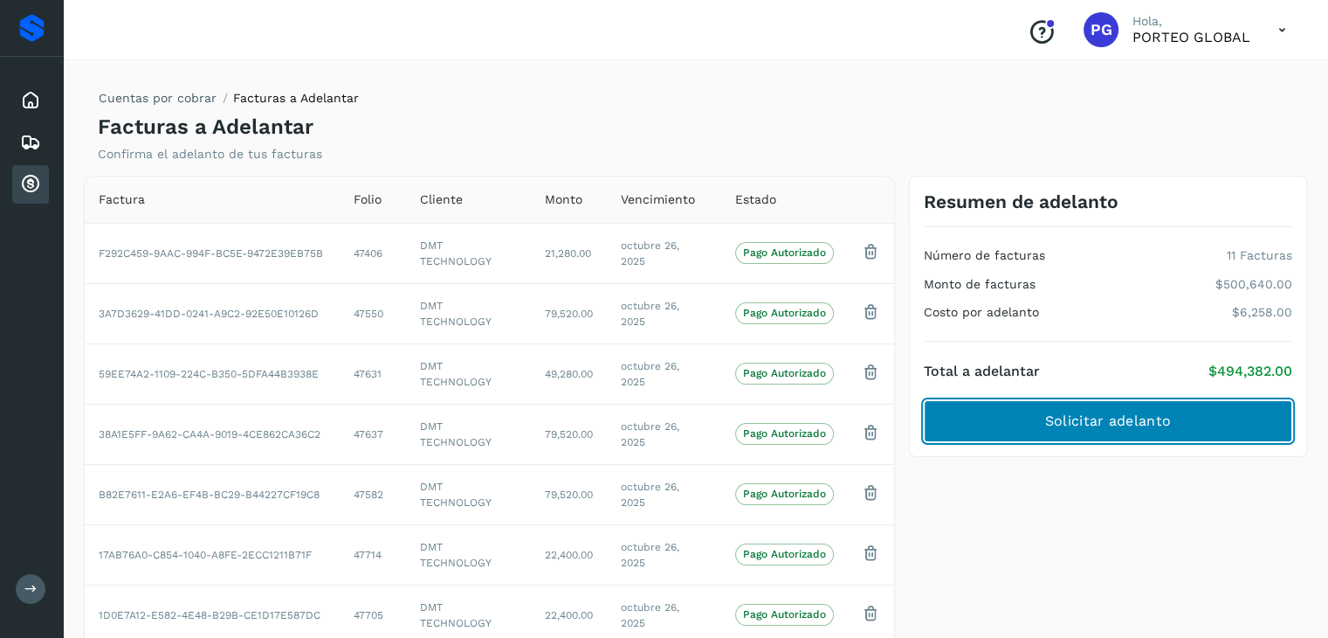
click at [1023, 423] on button "Solicitar adelanto" at bounding box center [1108, 421] width 369 height 42
